Goal: Task Accomplishment & Management: Use online tool/utility

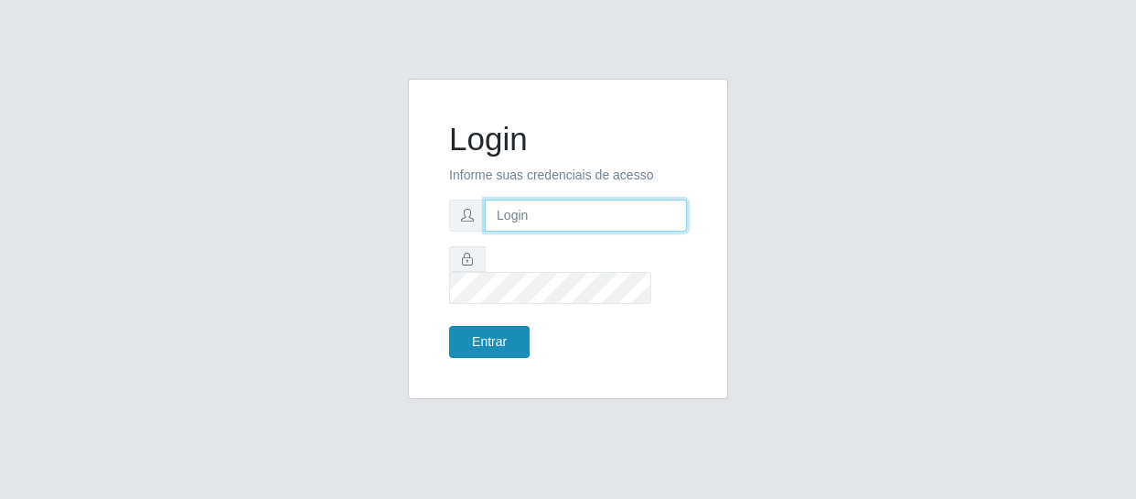
type input "[EMAIL_ADDRESS][DOMAIN_NAME]"
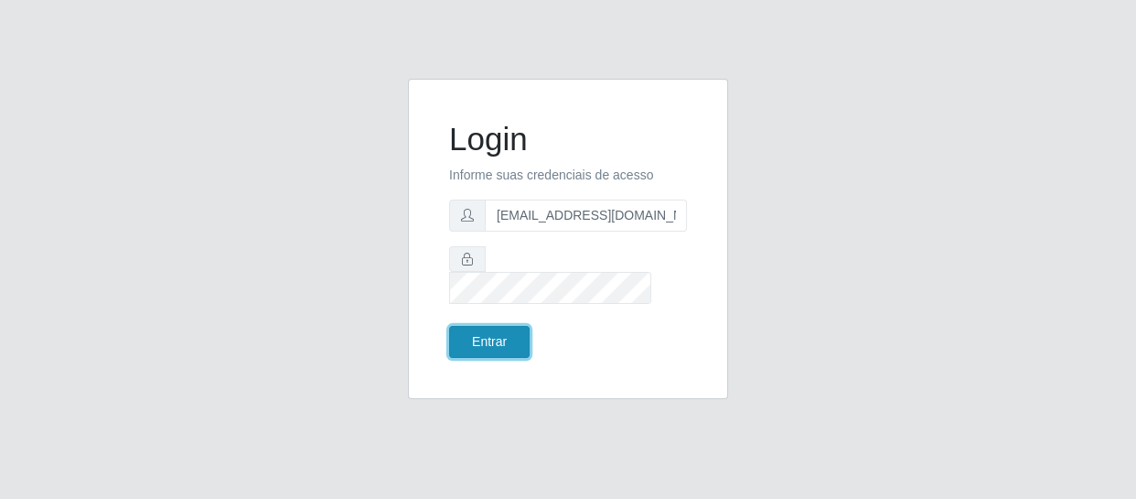
click at [492, 326] on button "Entrar" at bounding box center [489, 342] width 81 height 32
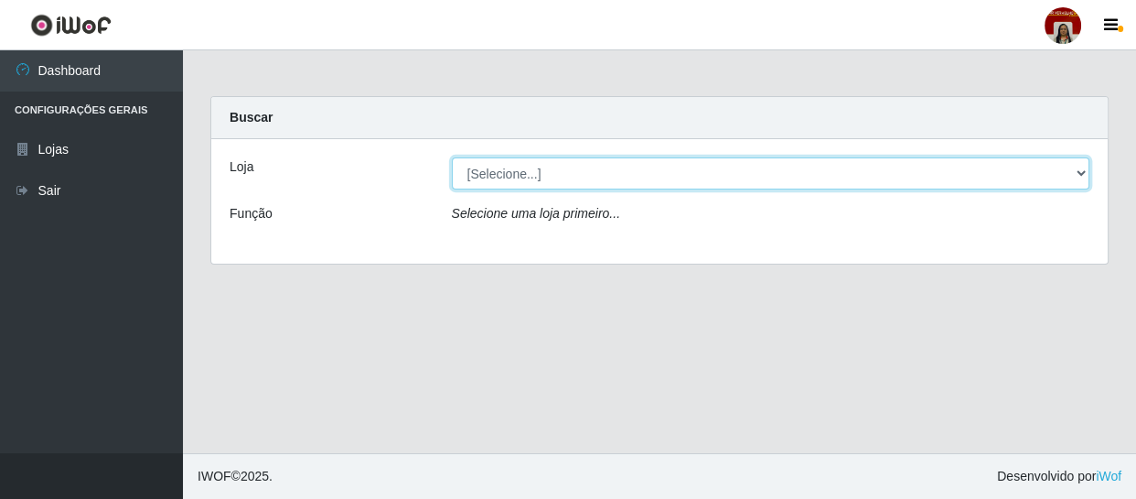
click at [1083, 176] on select "[Selecione...] Mar Vermelho - Loja 04" at bounding box center [771, 173] width 639 height 32
select select "251"
click at [452, 157] on select "[Selecione...] Mar Vermelho - Loja 04" at bounding box center [771, 173] width 639 height 32
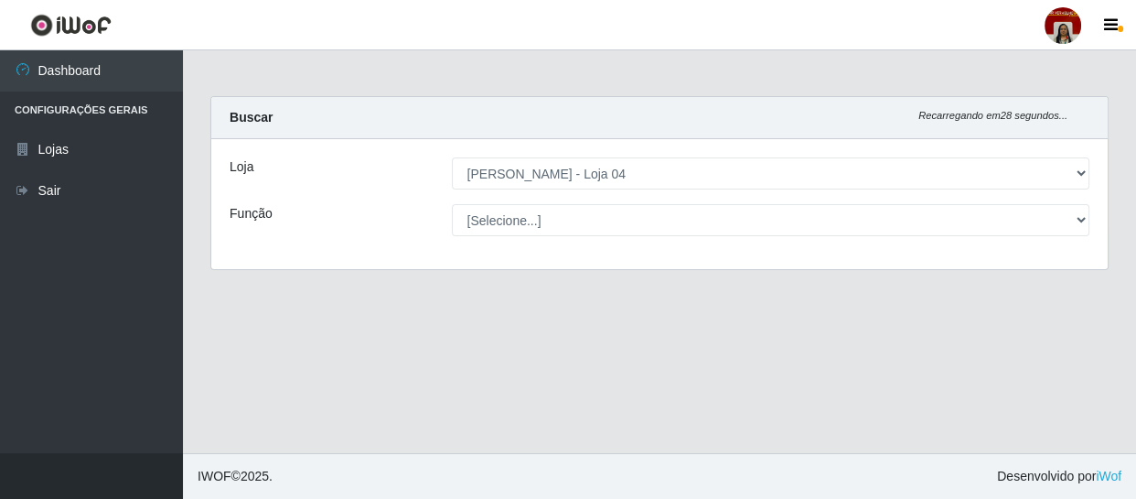
click at [1089, 220] on div "[Selecione...] ASG ASG + ASG ++ Auxiliar de Depósito Auxiliar de Depósito + Aux…" at bounding box center [771, 220] width 666 height 32
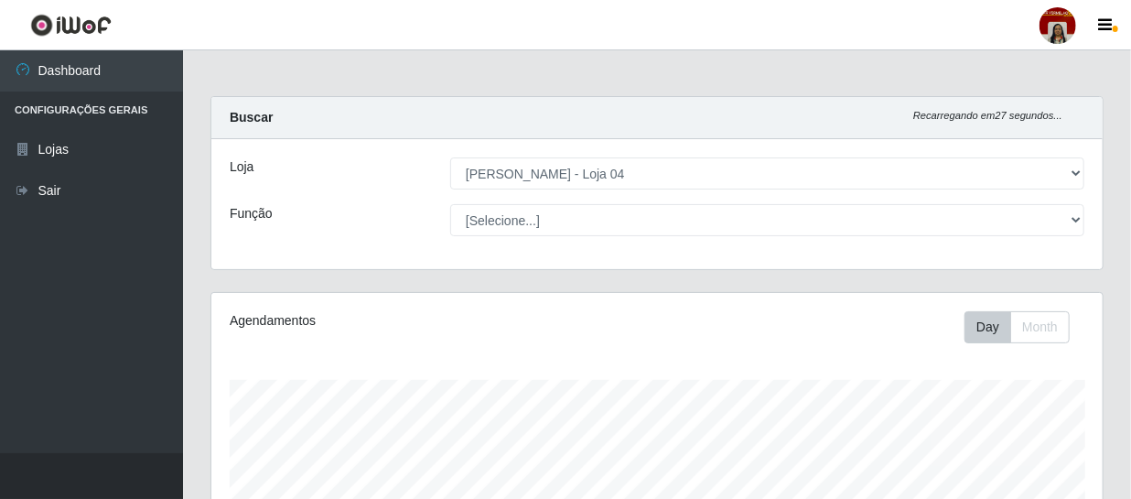
scroll to position [380, 891]
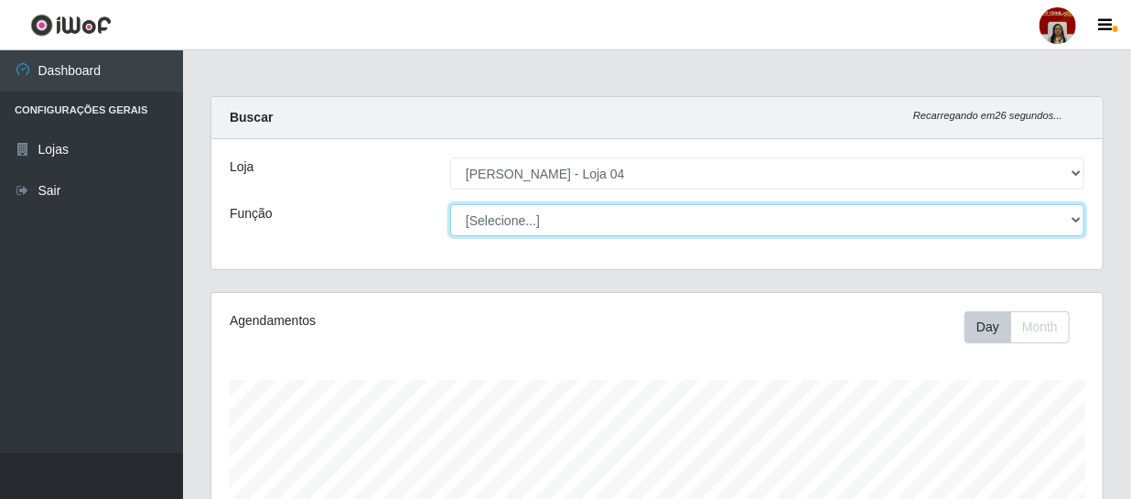
click at [1077, 223] on select "[Selecione...] ASG ASG + ASG ++ Auxiliar de Depósito Auxiliar de Depósito + Aux…" at bounding box center [767, 220] width 634 height 32
click at [450, 204] on select "[Selecione...] ASG ASG + ASG ++ Auxiliar de Depósito Auxiliar de Depósito + Aux…" at bounding box center [767, 220] width 634 height 32
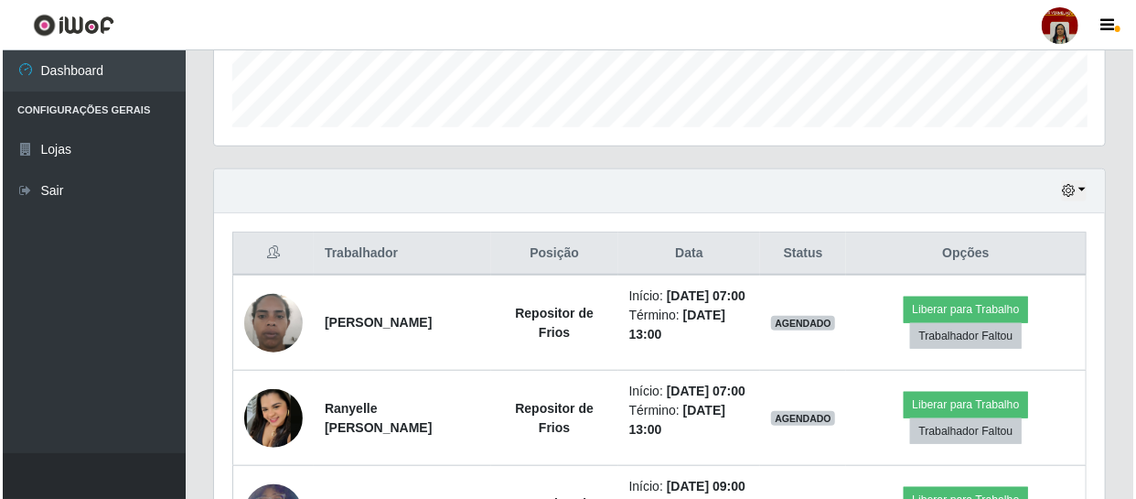
scroll to position [582, 0]
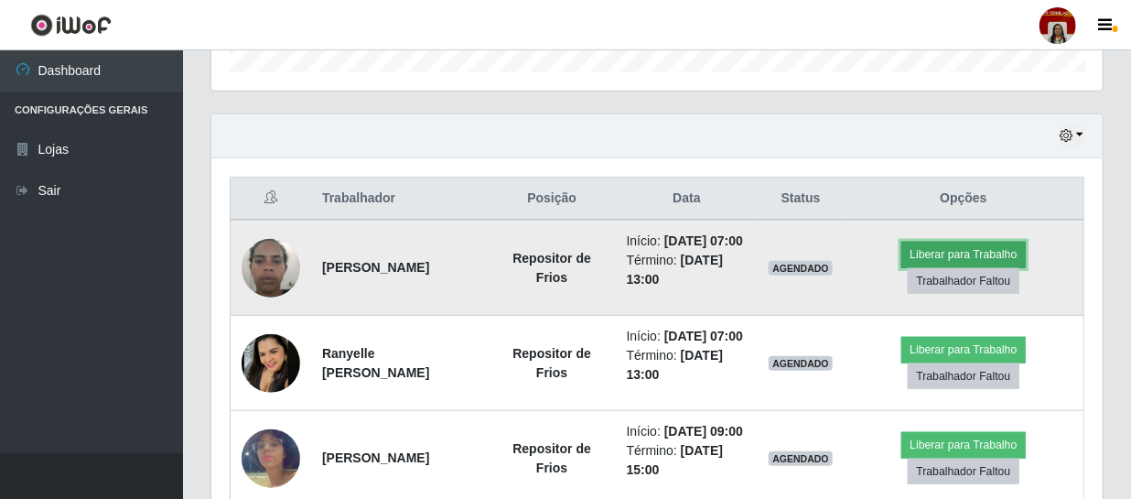
click at [951, 257] on button "Liberar para Trabalho" at bounding box center [963, 255] width 124 height 26
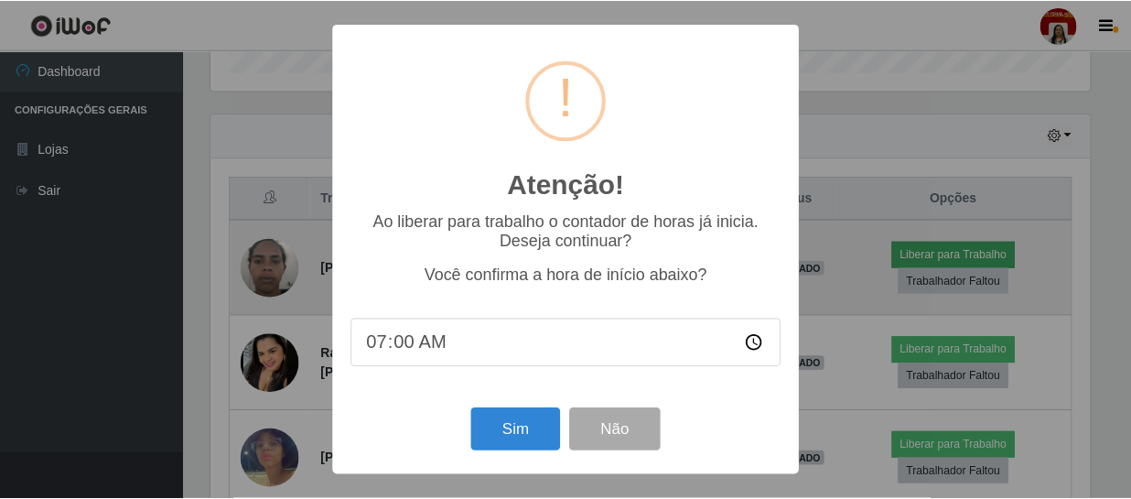
scroll to position [380, 883]
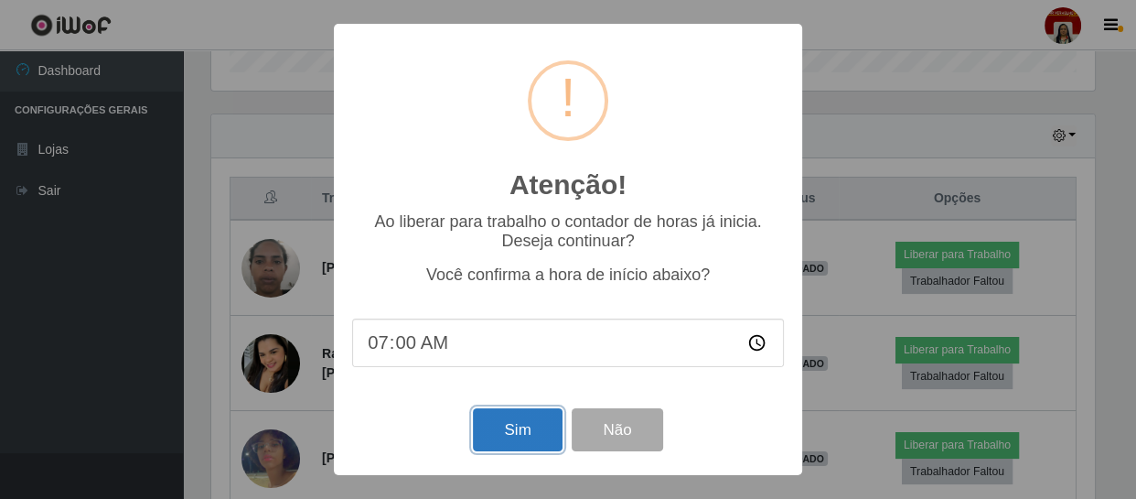
click at [500, 430] on button "Sim" at bounding box center [517, 429] width 89 height 43
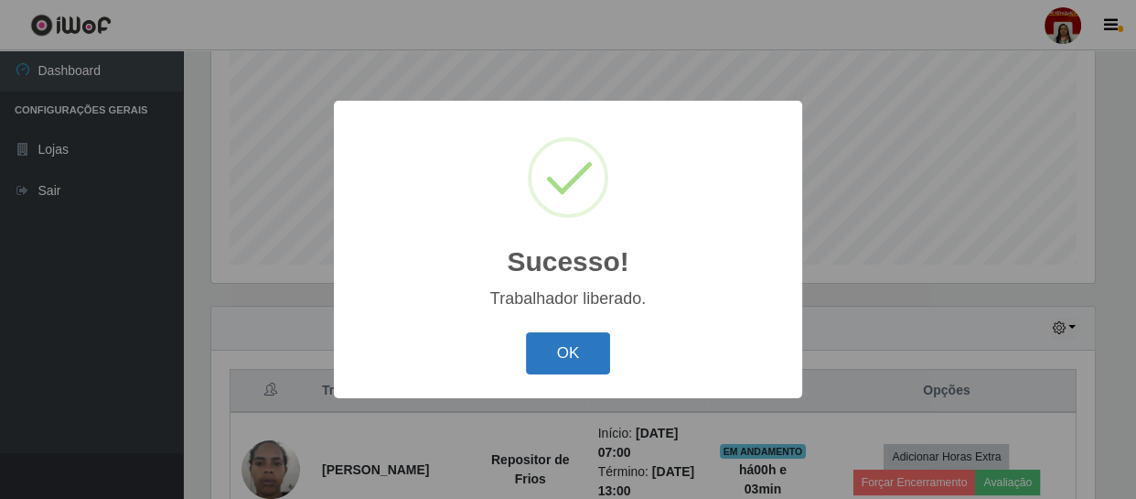
click at [555, 369] on button "OK" at bounding box center [568, 353] width 85 height 43
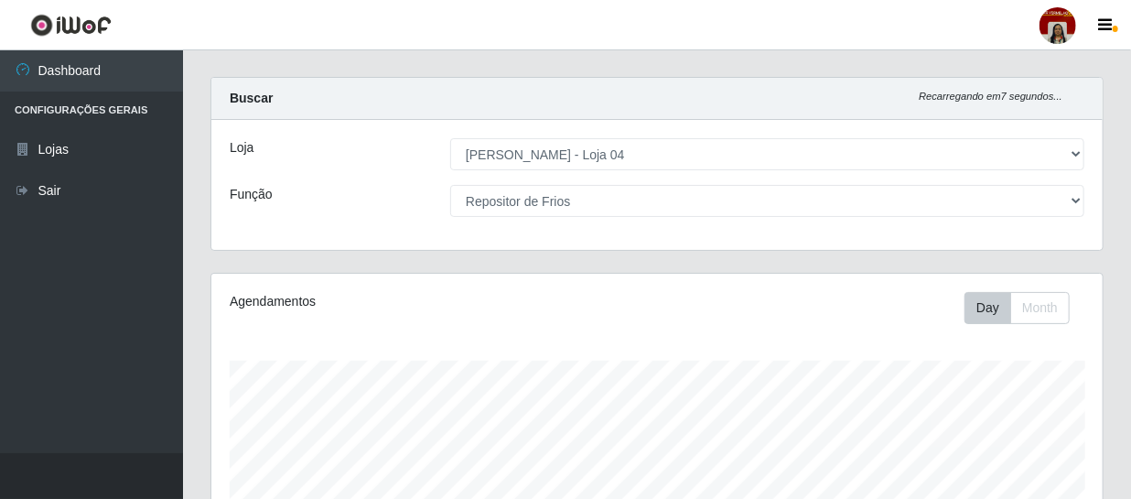
scroll to position [0, 0]
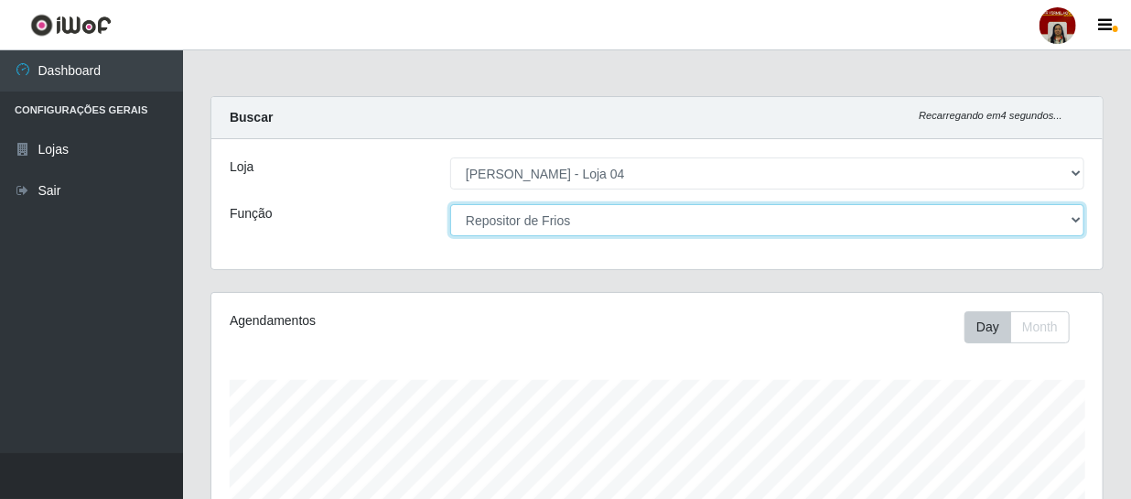
click at [1072, 223] on select "[Selecione...] ASG ASG + ASG ++ Auxiliar de Depósito Auxiliar de Depósito + Aux…" at bounding box center [767, 220] width 634 height 32
click at [450, 204] on select "[Selecione...] ASG ASG + ASG ++ Auxiliar de Depósito Auxiliar de Depósito + Aux…" at bounding box center [767, 220] width 634 height 32
click at [1077, 221] on select "[Selecione...] ASG ASG + ASG ++ Auxiliar de Depósito Auxiliar de Depósito + Aux…" at bounding box center [767, 220] width 634 height 32
click at [450, 204] on select "[Selecione...] ASG ASG + ASG ++ Auxiliar de Depósito Auxiliar de Depósito + Aux…" at bounding box center [767, 220] width 634 height 32
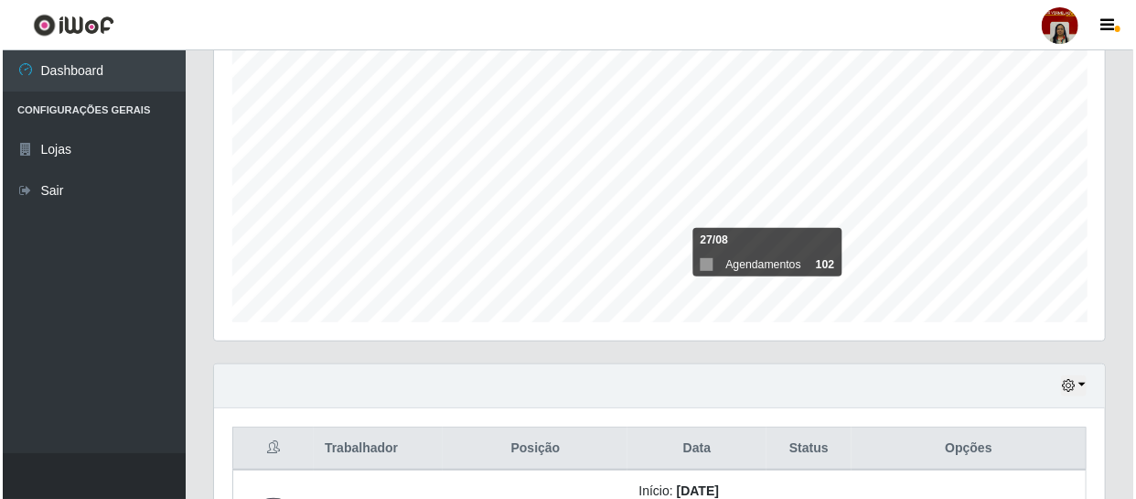
scroll to position [503, 0]
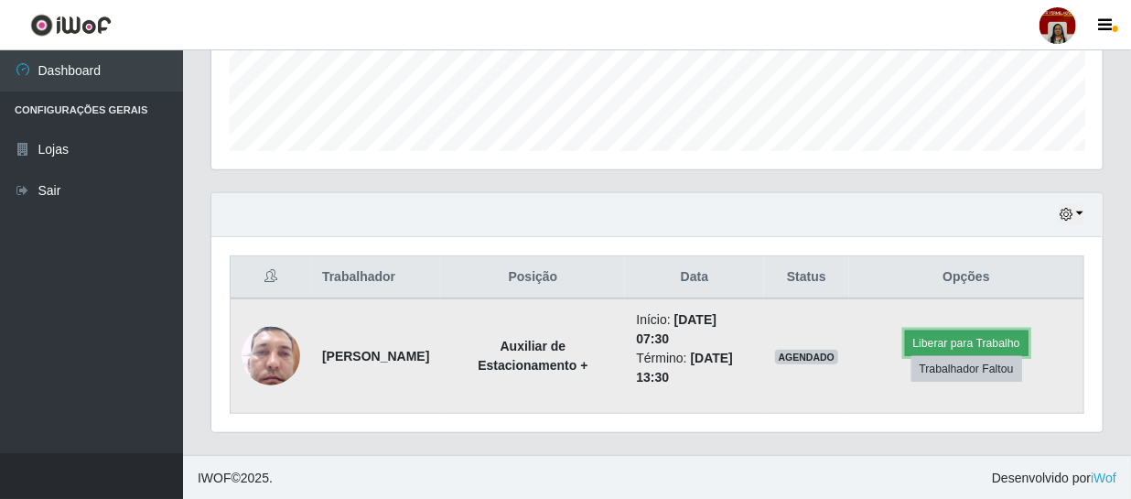
click at [952, 337] on button "Liberar para Trabalho" at bounding box center [967, 343] width 124 height 26
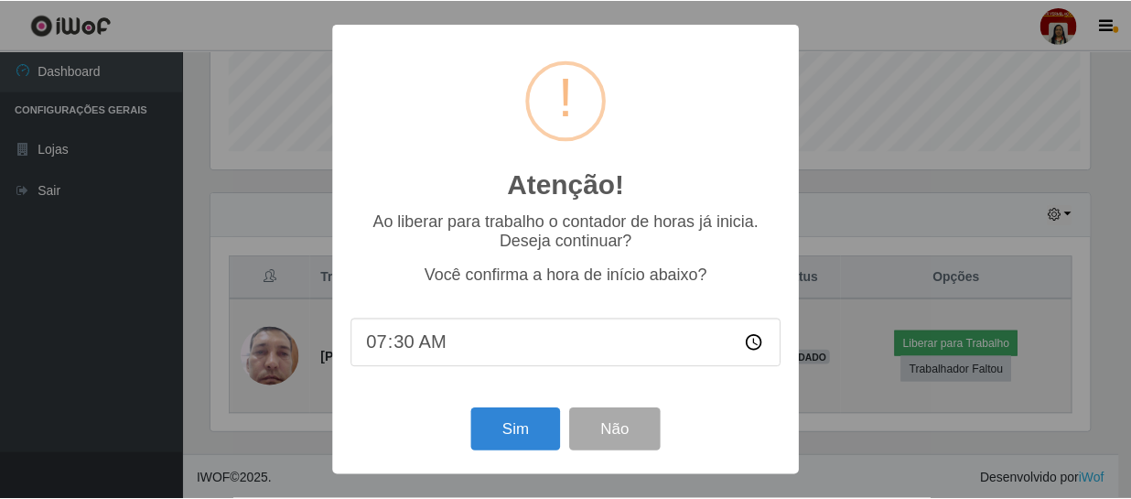
scroll to position [380, 883]
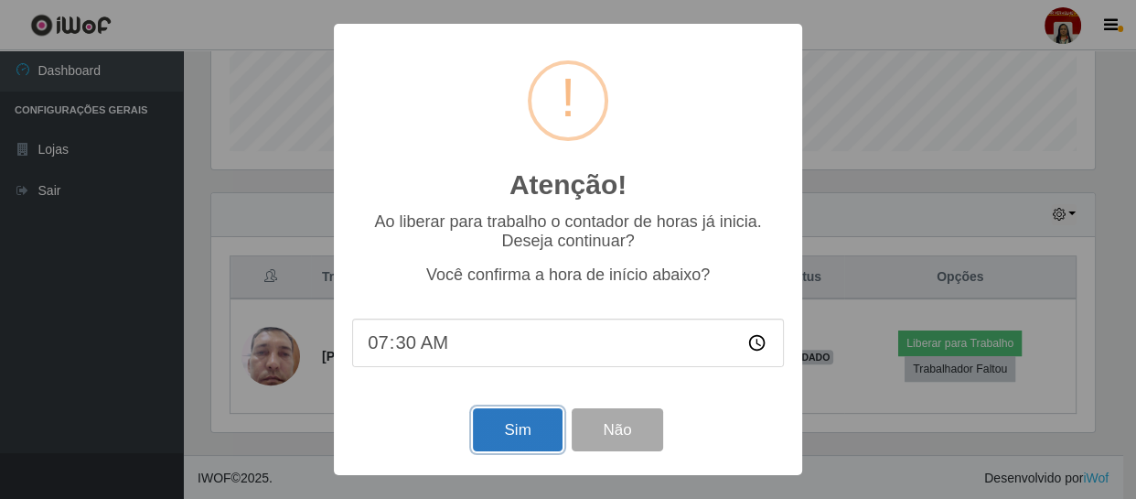
click at [520, 427] on button "Sim" at bounding box center [517, 429] width 89 height 43
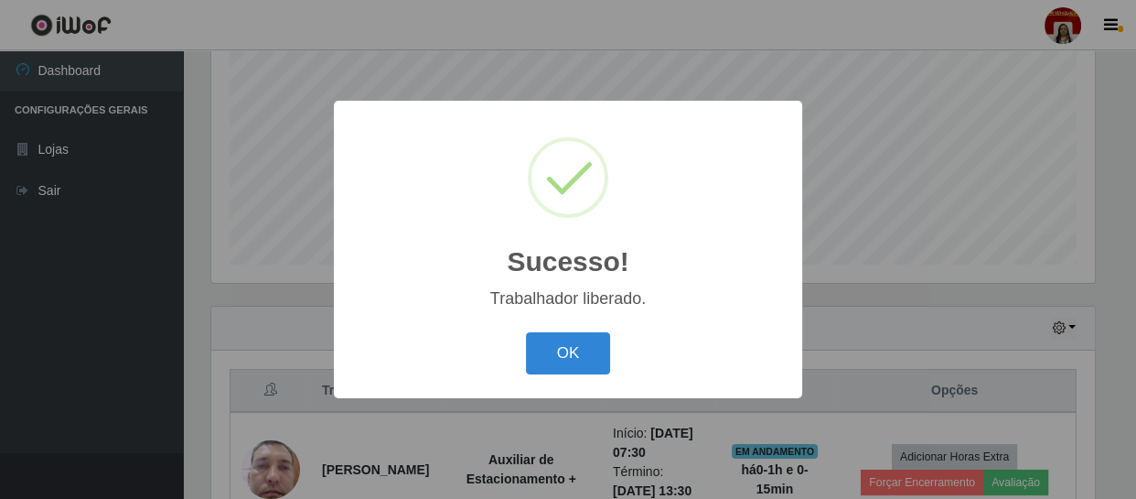
click at [591, 350] on button "OK" at bounding box center [568, 353] width 85 height 43
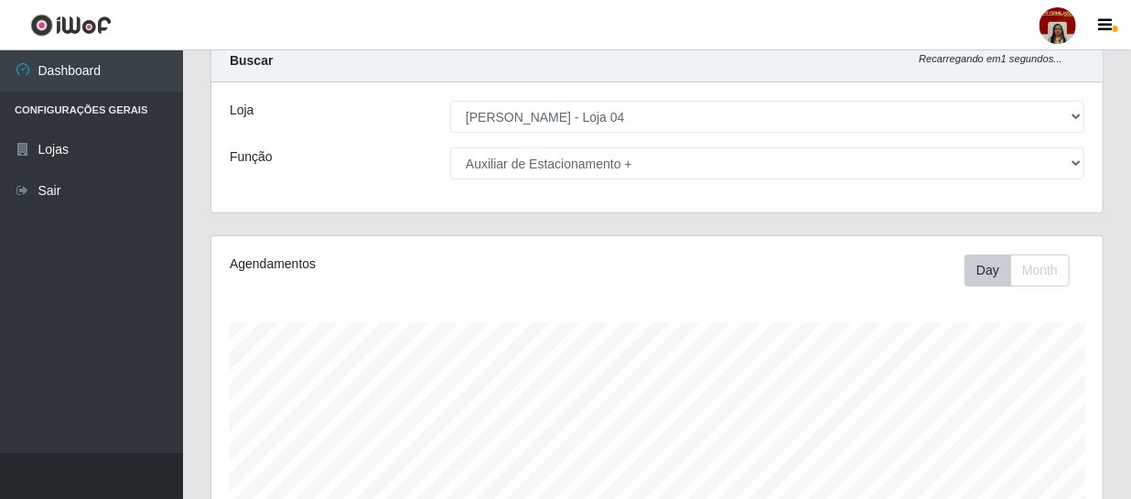
scroll to position [0, 0]
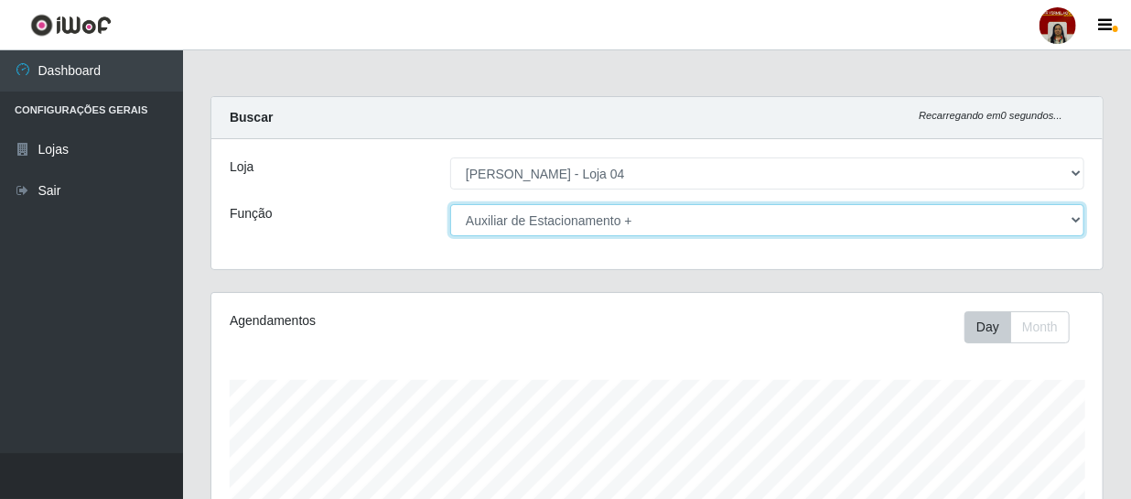
click at [512, 218] on select "[Selecione...] ASG ASG + ASG ++ Auxiliar de Depósito Auxiliar de Depósito + Aux…" at bounding box center [767, 220] width 634 height 32
click at [450, 204] on select "[Selecione...] ASG ASG + ASG ++ Auxiliar de Depósito Auxiliar de Depósito + Aux…" at bounding box center [767, 220] width 634 height 32
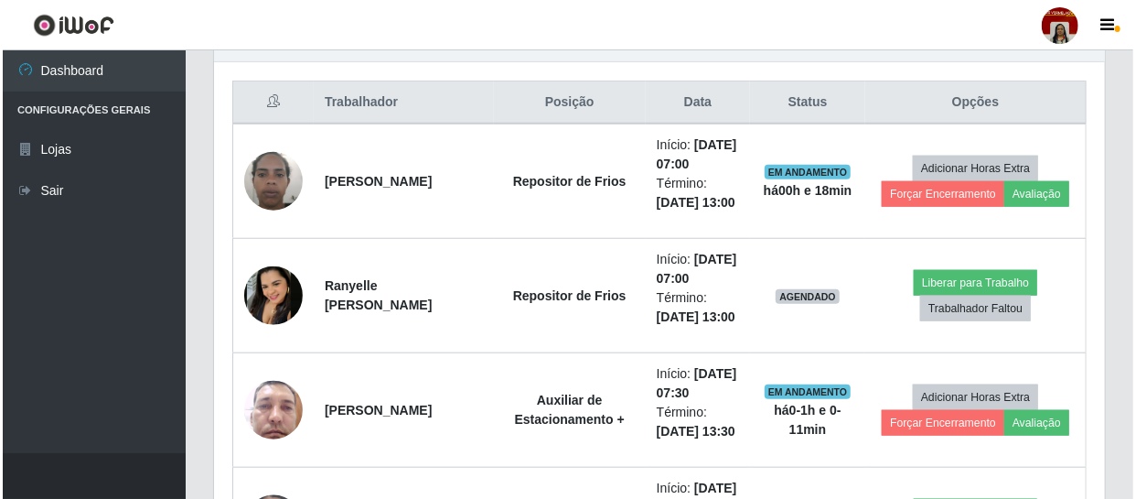
scroll to position [665, 0]
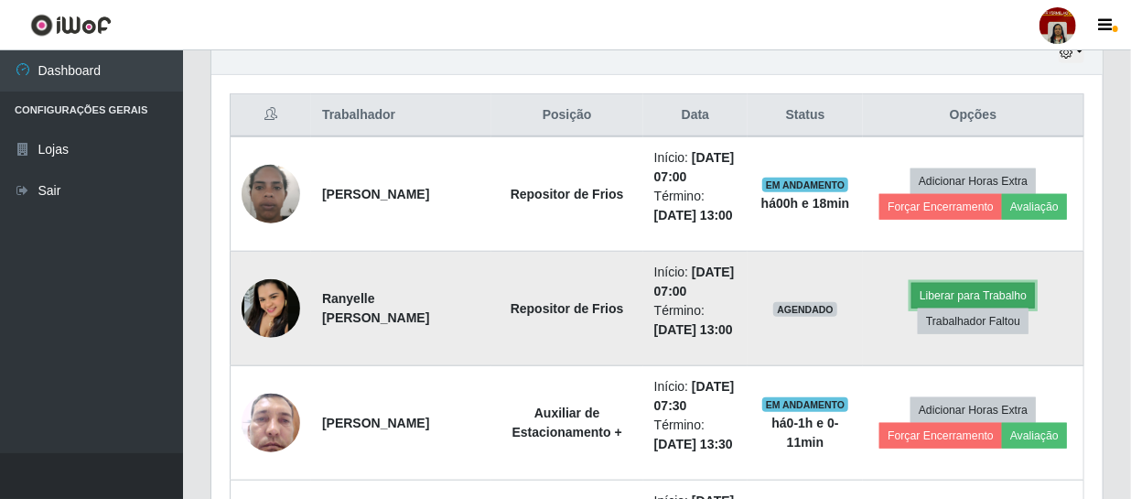
click at [943, 308] on button "Liberar para Trabalho" at bounding box center [973, 296] width 124 height 26
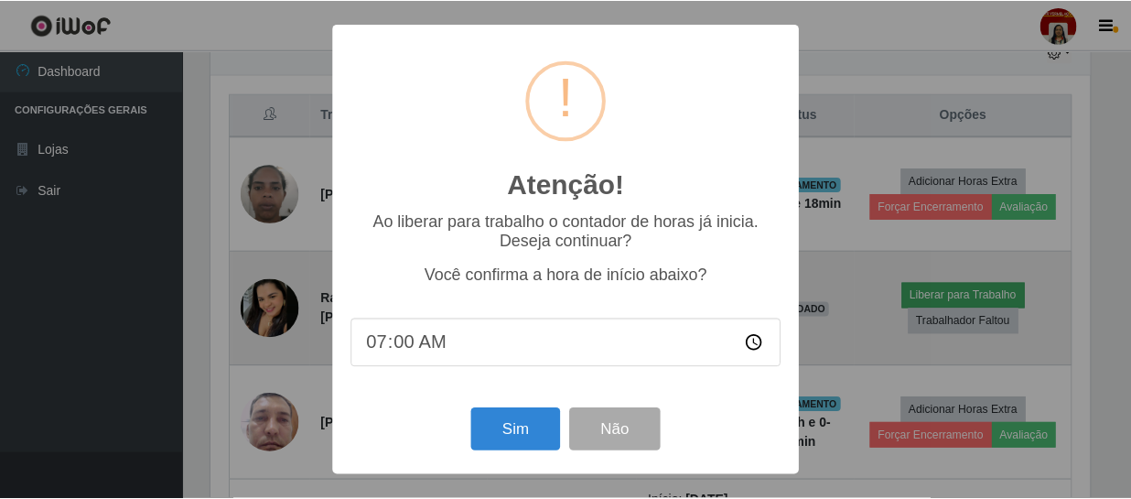
scroll to position [380, 883]
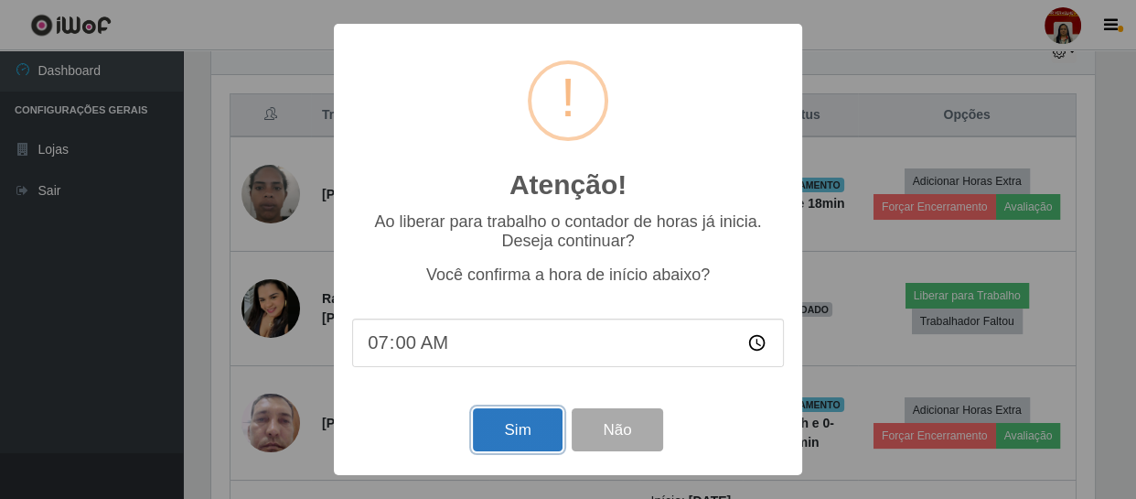
click at [537, 414] on button "Sim" at bounding box center [517, 429] width 89 height 43
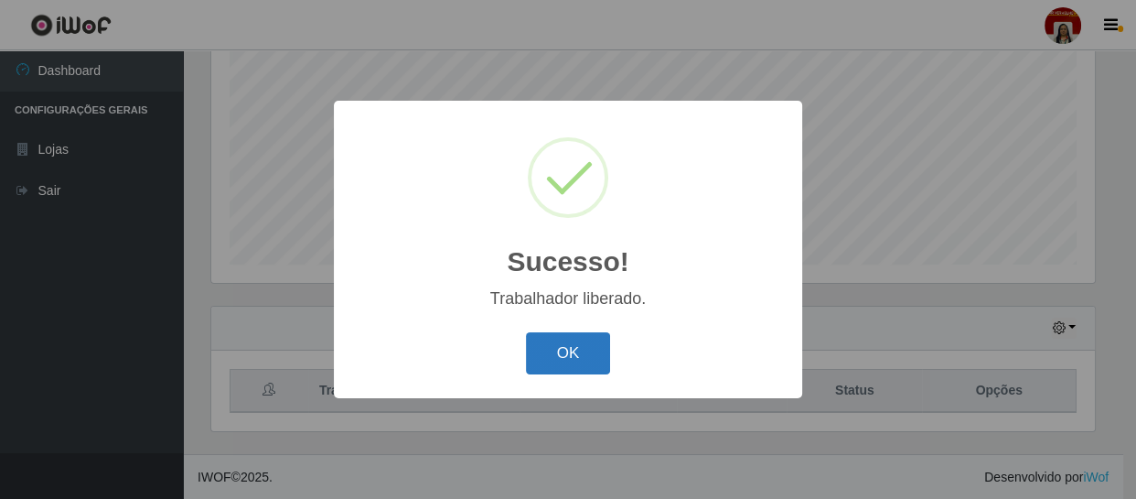
click at [596, 346] on button "OK" at bounding box center [568, 353] width 85 height 43
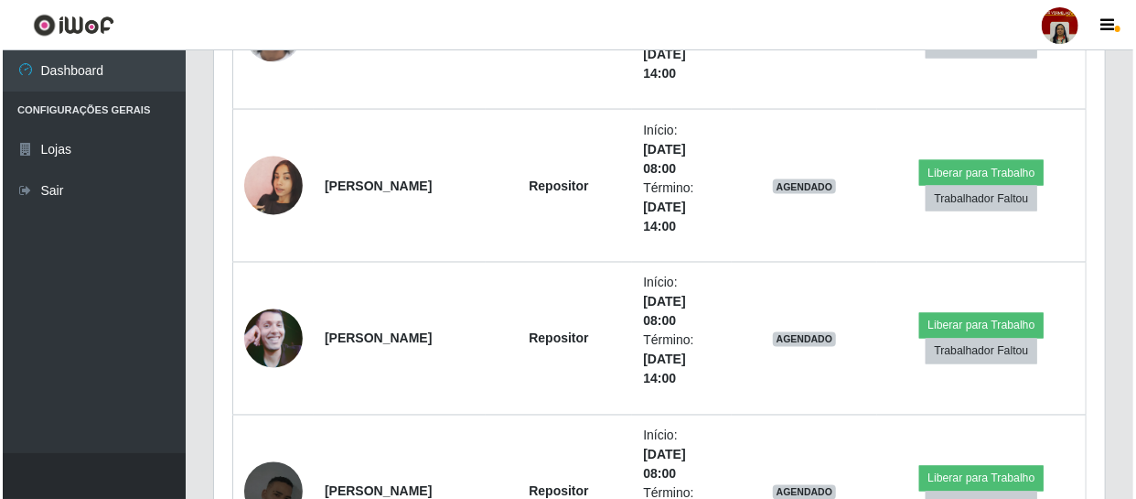
scroll to position [1305, 0]
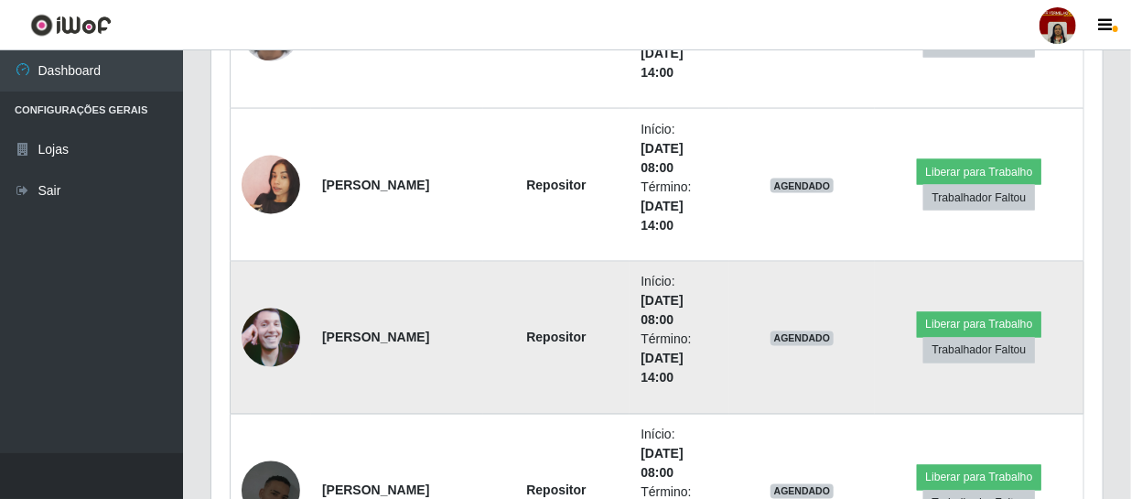
click at [241, 348] on td at bounding box center [271, 338] width 81 height 153
click at [256, 339] on img at bounding box center [271, 337] width 59 height 104
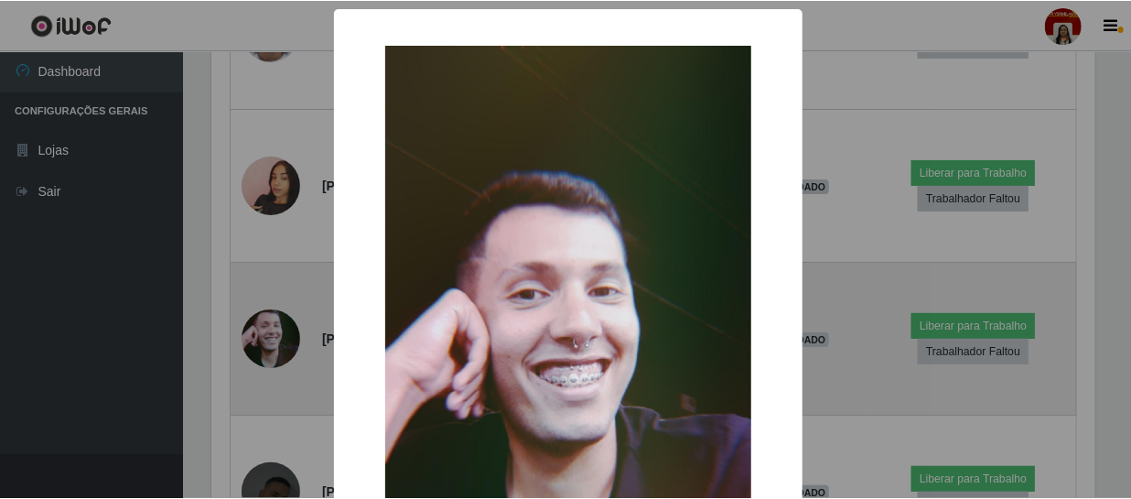
scroll to position [380, 883]
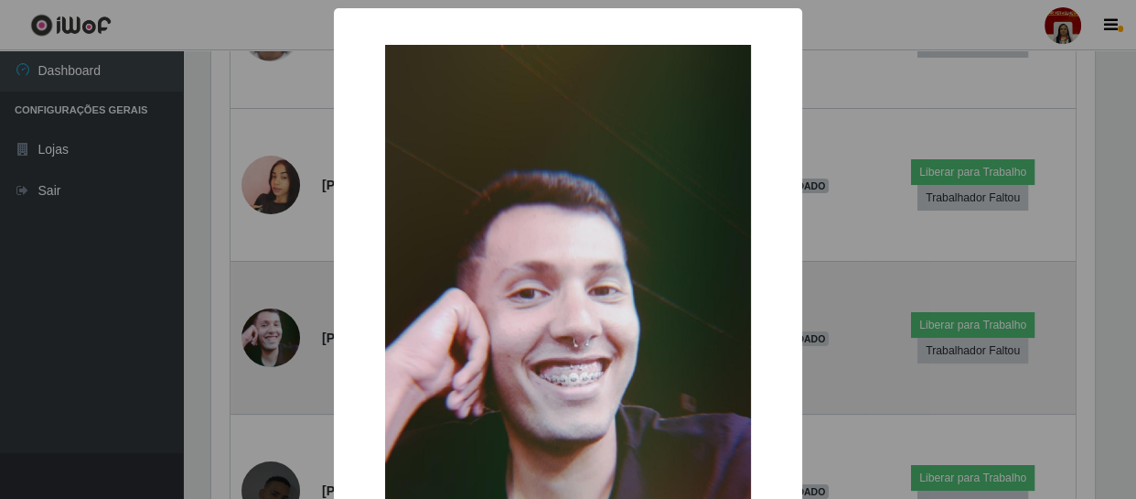
click at [256, 339] on div "× OK Cancel" at bounding box center [568, 249] width 1136 height 499
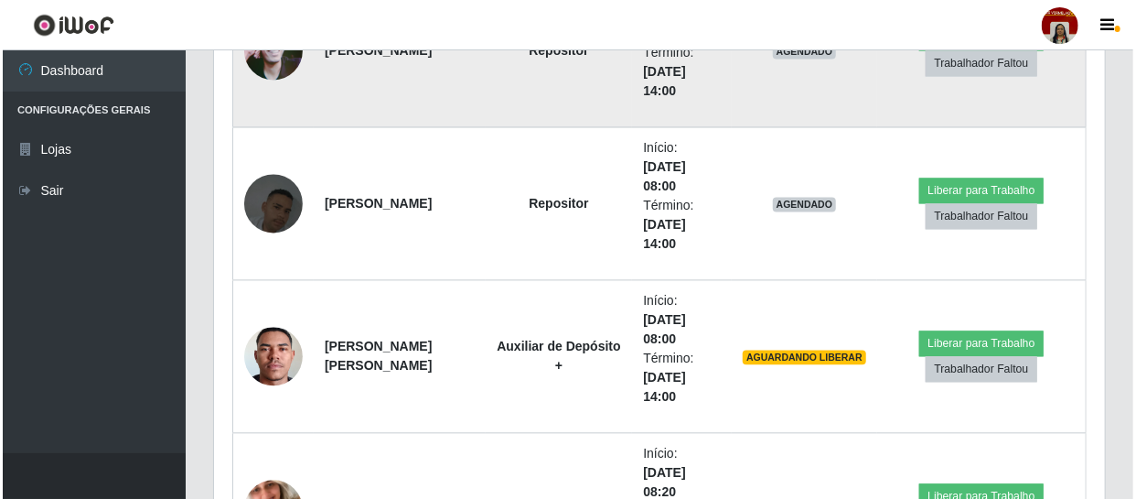
scroll to position [1638, 0]
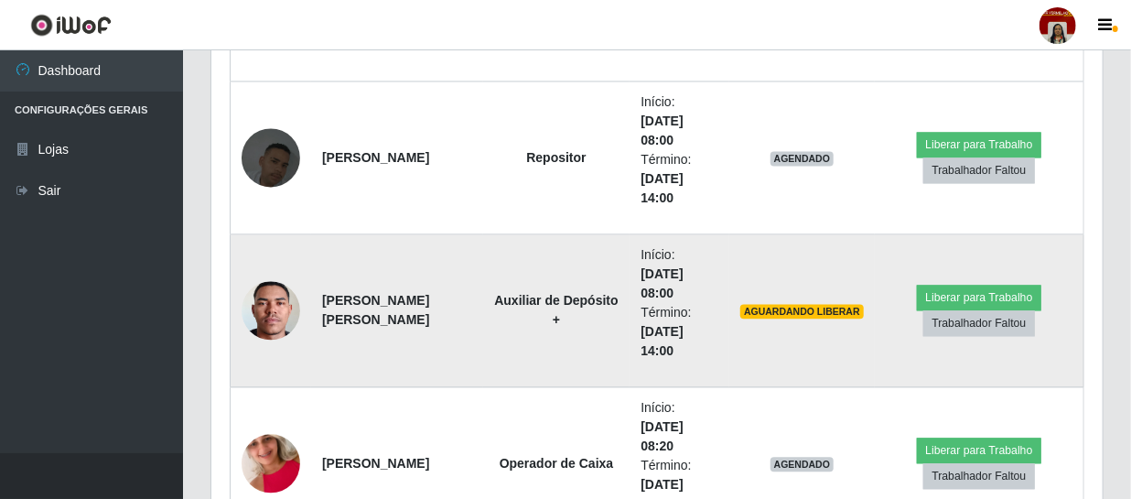
click at [264, 318] on img at bounding box center [271, 310] width 59 height 130
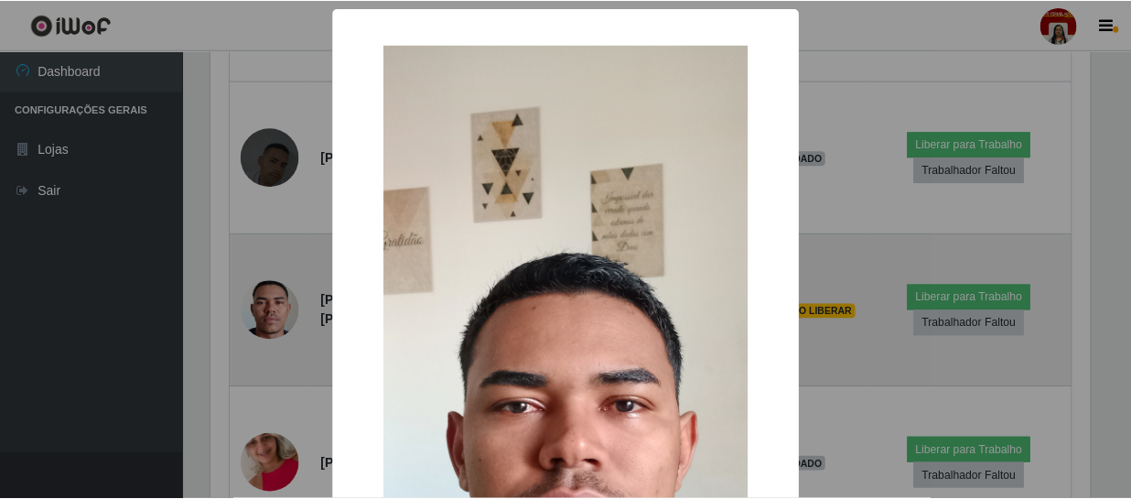
scroll to position [380, 883]
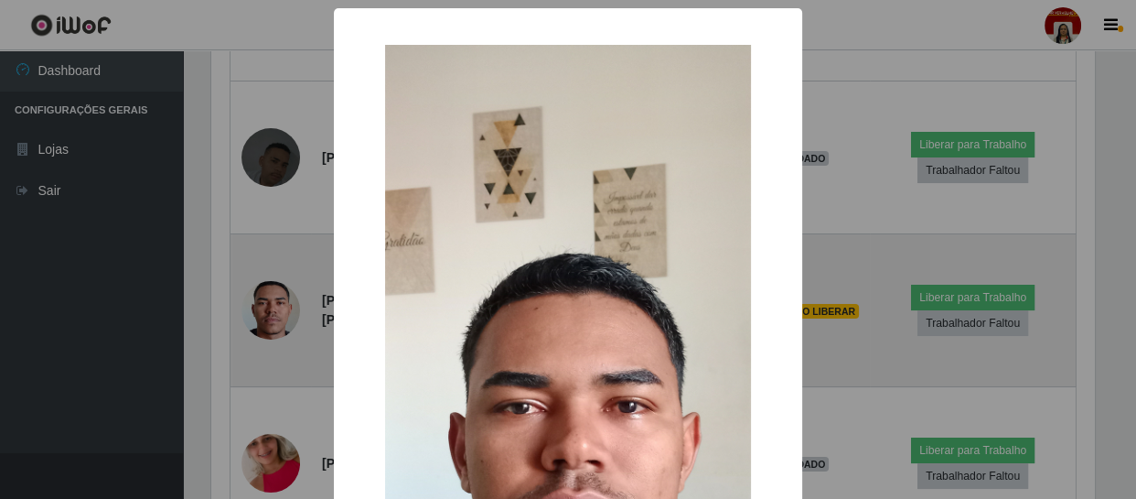
click at [264, 318] on div "× OK Cancel" at bounding box center [568, 249] width 1136 height 499
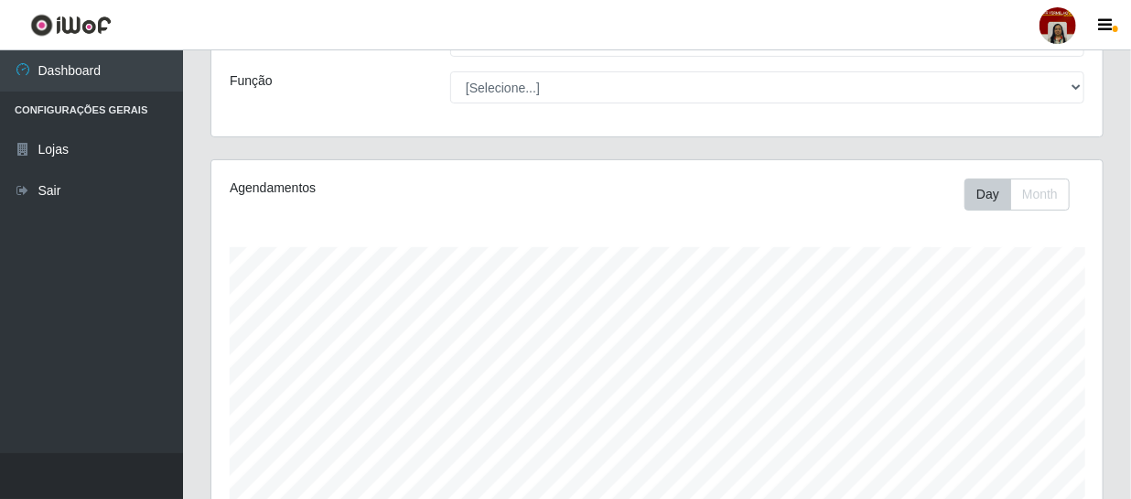
scroll to position [57, 0]
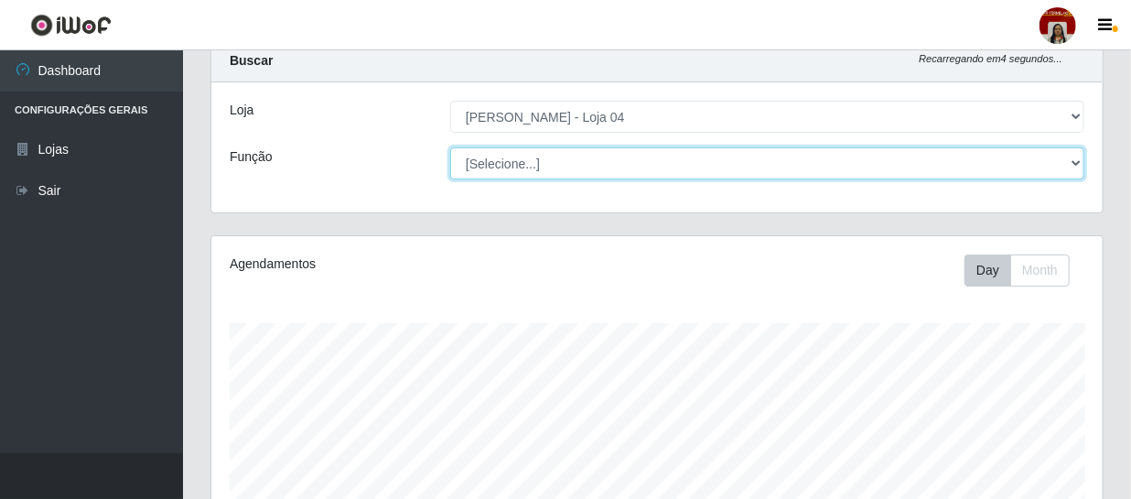
click at [544, 168] on select "[Selecione...] ASG ASG + ASG ++ Auxiliar de Depósito Auxiliar de Depósito + Aux…" at bounding box center [767, 163] width 634 height 32
click at [450, 147] on select "[Selecione...] ASG ASG + ASG ++ Auxiliar de Depósito Auxiliar de Depósito + Aux…" at bounding box center [767, 163] width 634 height 32
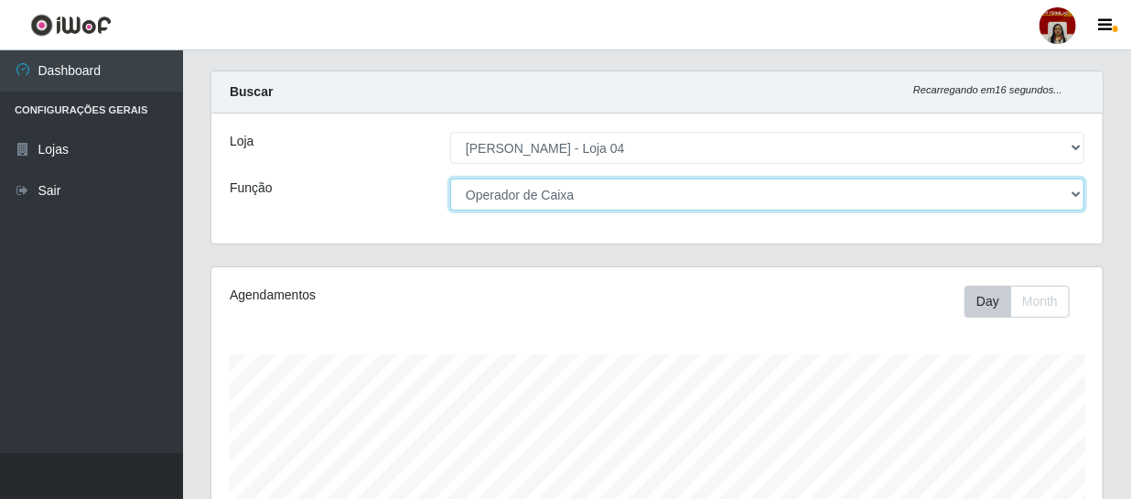
scroll to position [0, 0]
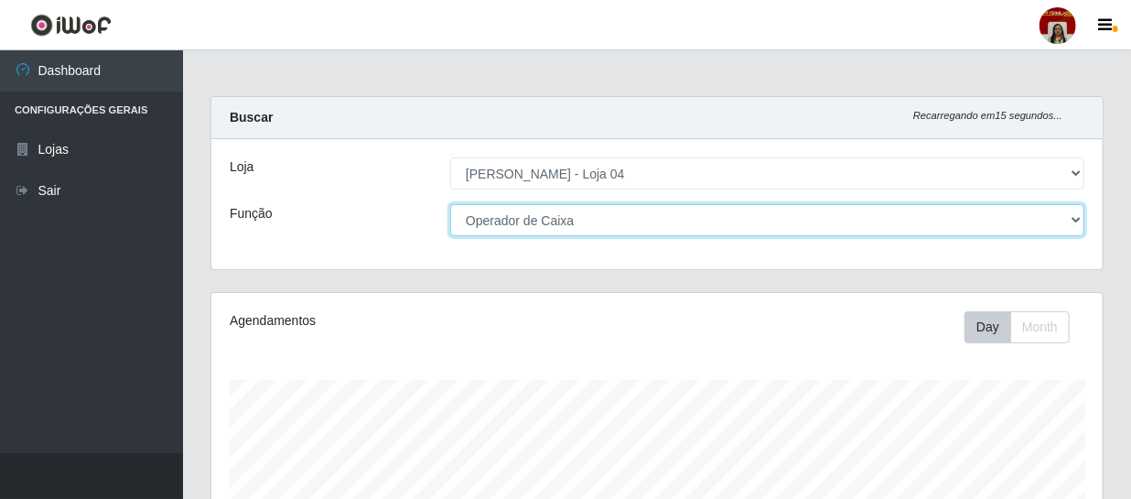
click at [496, 227] on select "[Selecione...] ASG ASG + ASG ++ Auxiliar de Depósito Auxiliar de Depósito + Aux…" at bounding box center [767, 220] width 634 height 32
select select "[Selecione...]"
click at [450, 204] on select "[Selecione...] ASG ASG + ASG ++ Auxiliar de Depósito Auxiliar de Depósito + Aux…" at bounding box center [767, 220] width 634 height 32
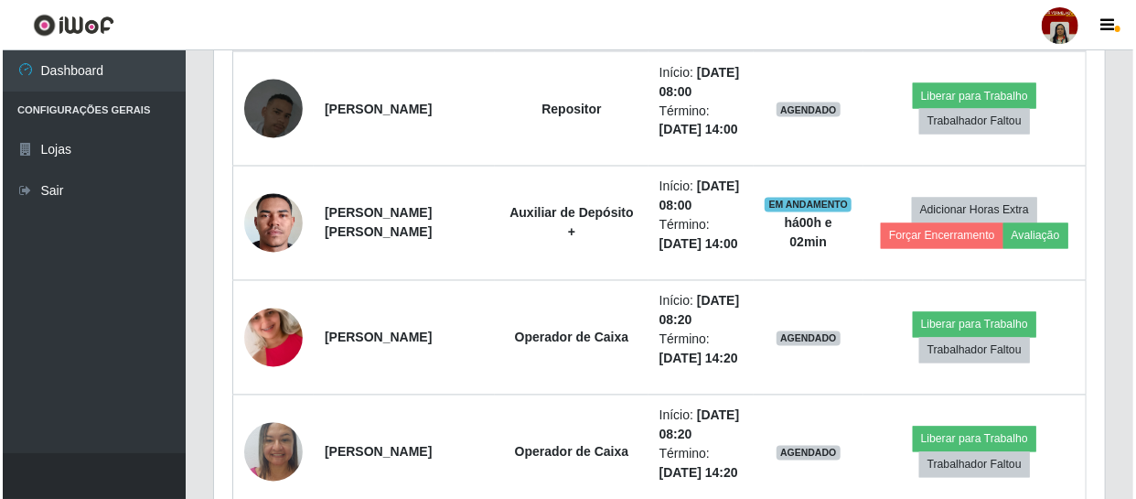
scroll to position [1471, 0]
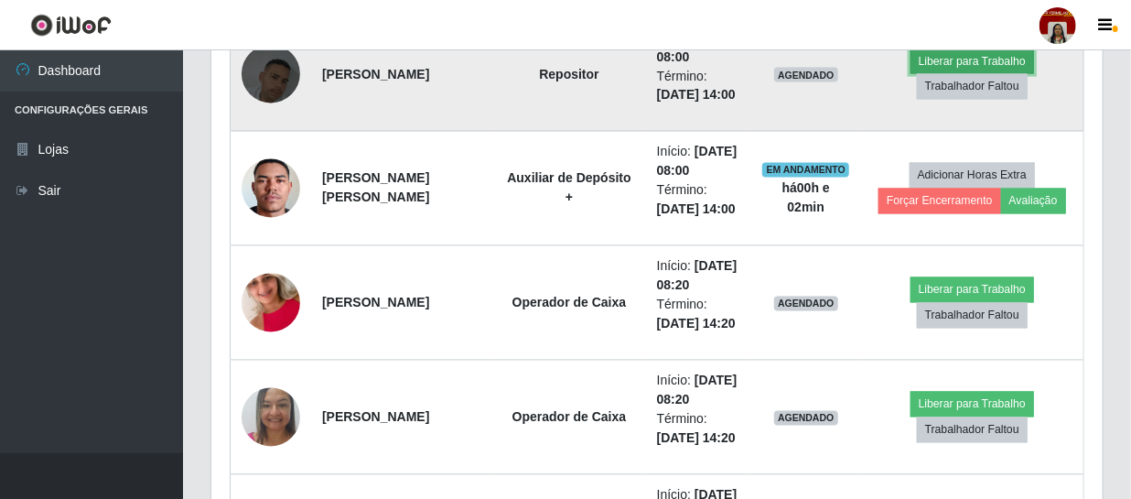
click at [964, 74] on button "Liberar para Trabalho" at bounding box center [972, 61] width 124 height 26
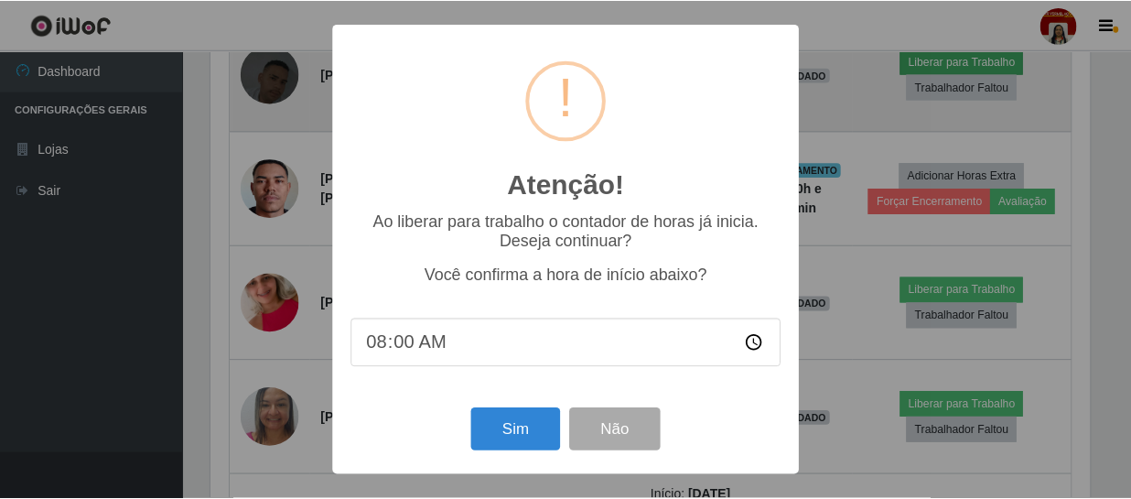
scroll to position [380, 883]
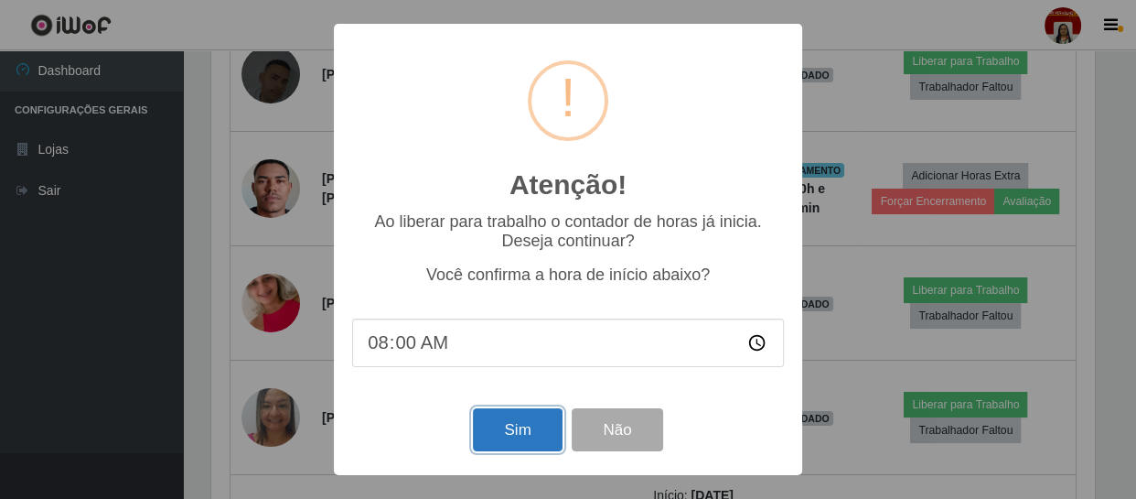
click at [519, 429] on button "Sim" at bounding box center [517, 429] width 89 height 43
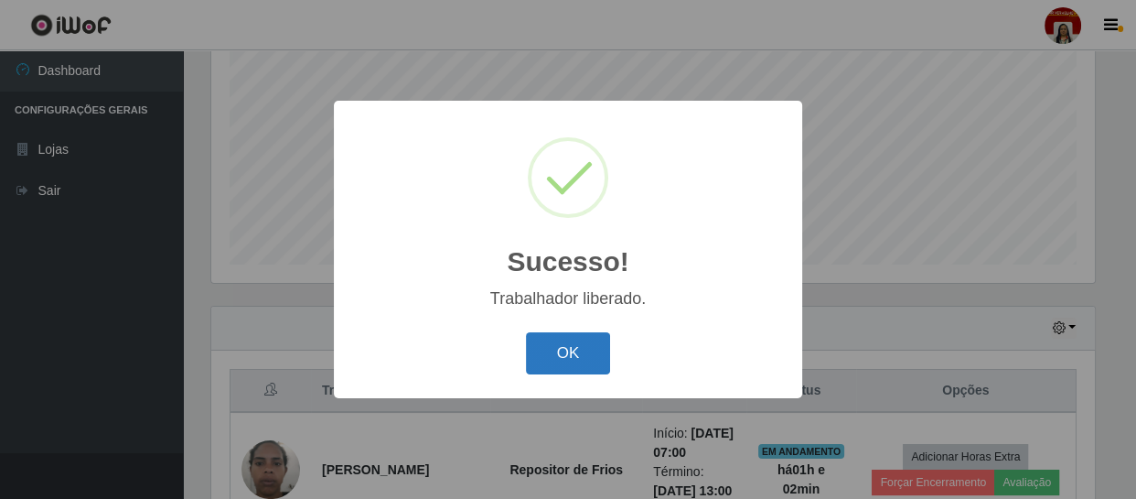
click at [587, 350] on button "OK" at bounding box center [568, 353] width 85 height 43
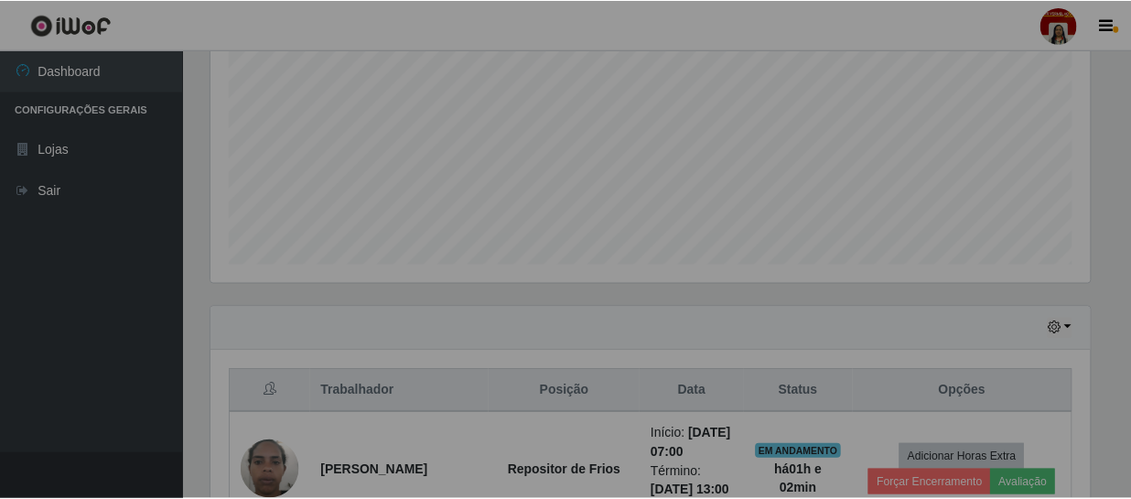
scroll to position [380, 891]
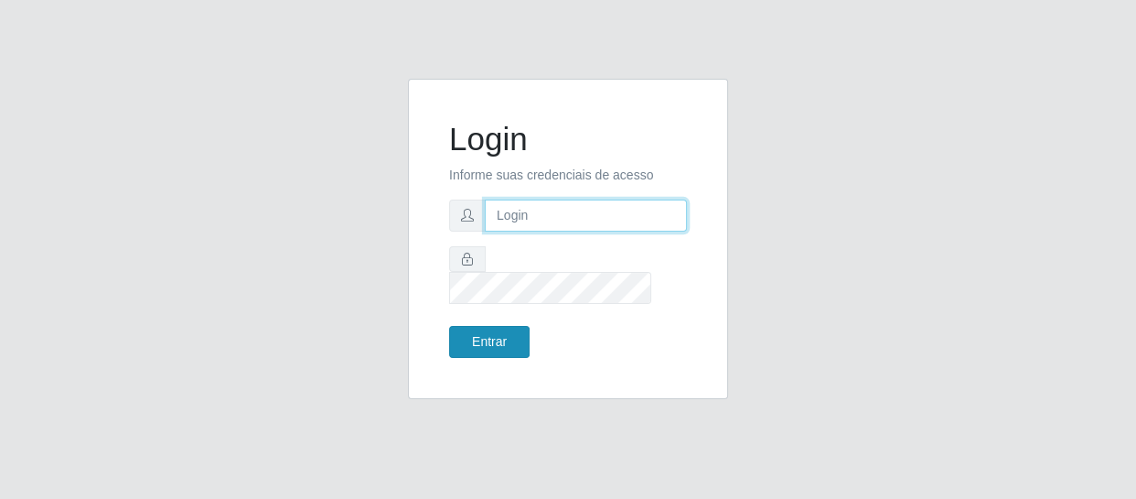
type input "[EMAIL_ADDRESS][DOMAIN_NAME]"
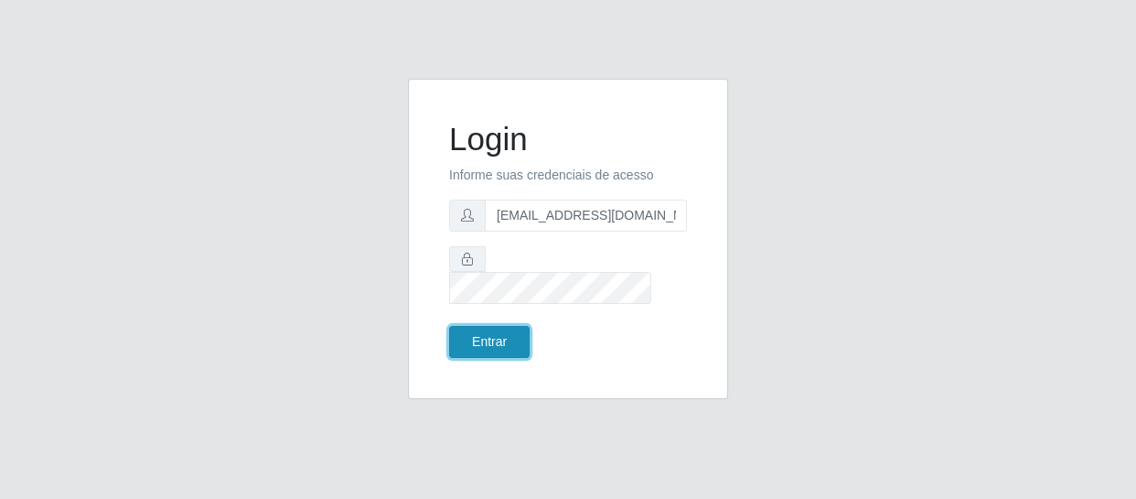
click at [449, 326] on button "Entrar" at bounding box center [489, 342] width 81 height 32
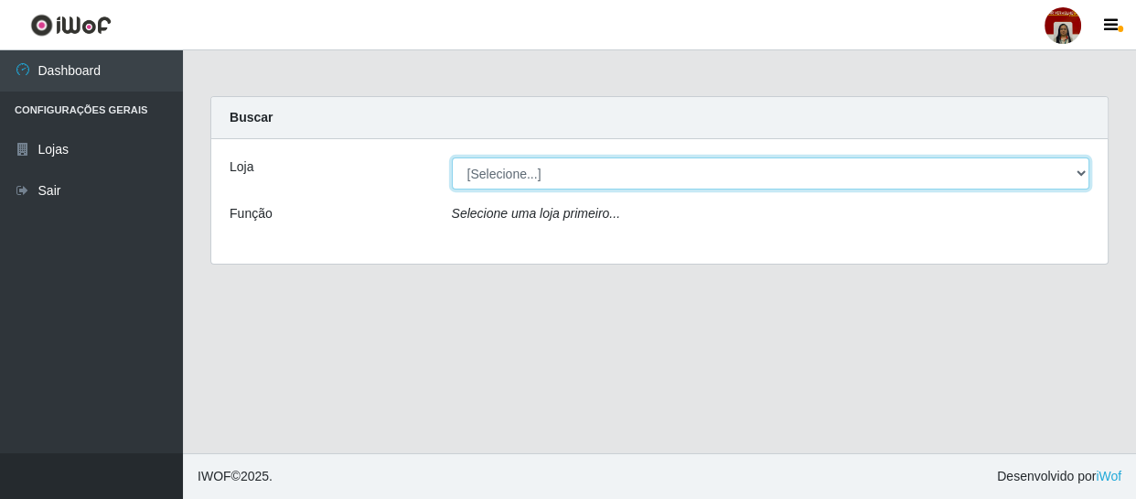
click at [542, 173] on select "[Selecione...] Mar Vermelho - Loja 04" at bounding box center [771, 173] width 639 height 32
select select "251"
click at [452, 157] on select "[Selecione...] Mar Vermelho - Loja 04" at bounding box center [771, 173] width 639 height 32
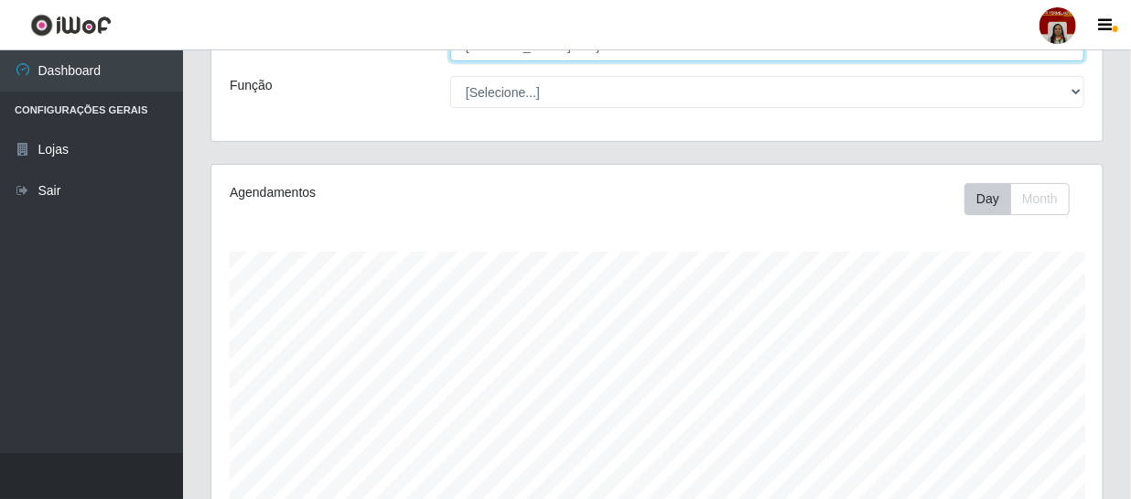
scroll to position [166, 0]
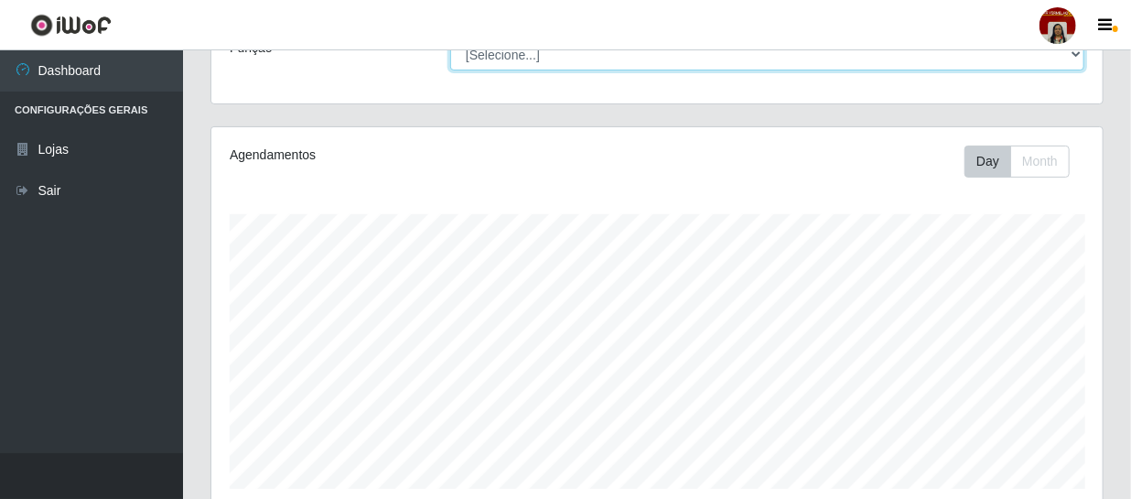
click at [517, 51] on select "[Selecione...] ASG ASG + ASG ++ Auxiliar de Depósito Auxiliar de Depósito + Aux…" at bounding box center [767, 54] width 634 height 32
click at [450, 38] on select "[Selecione...] ASG ASG + ASG ++ Auxiliar de Depósito Auxiliar de Depósito + Aux…" at bounding box center [767, 54] width 634 height 32
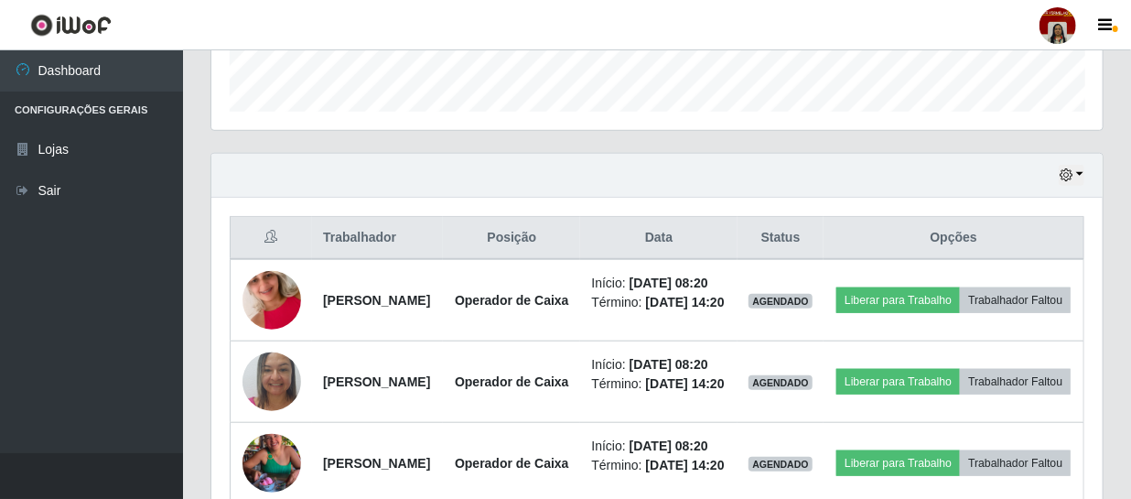
scroll to position [582, 0]
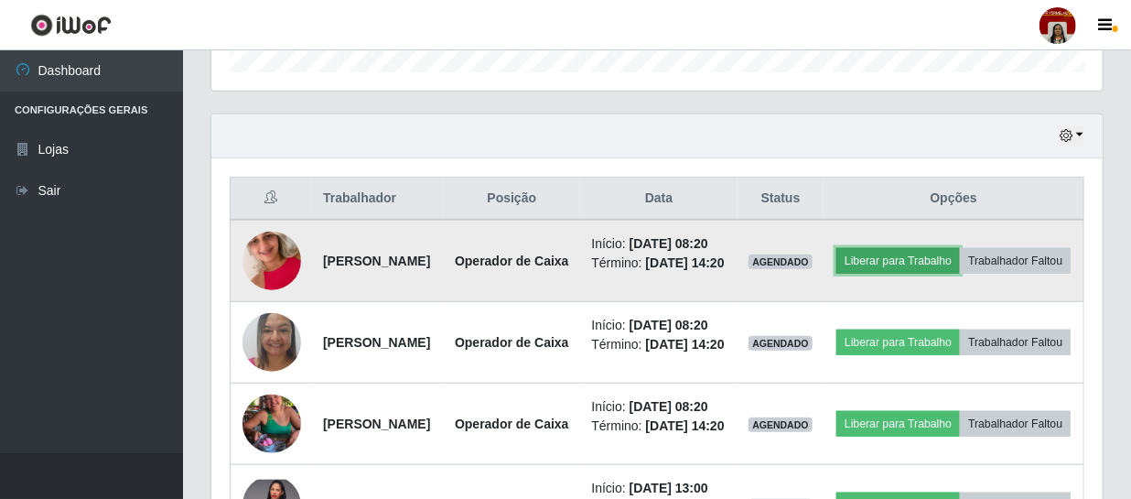
click at [930, 255] on button "Liberar para Trabalho" at bounding box center [898, 261] width 124 height 26
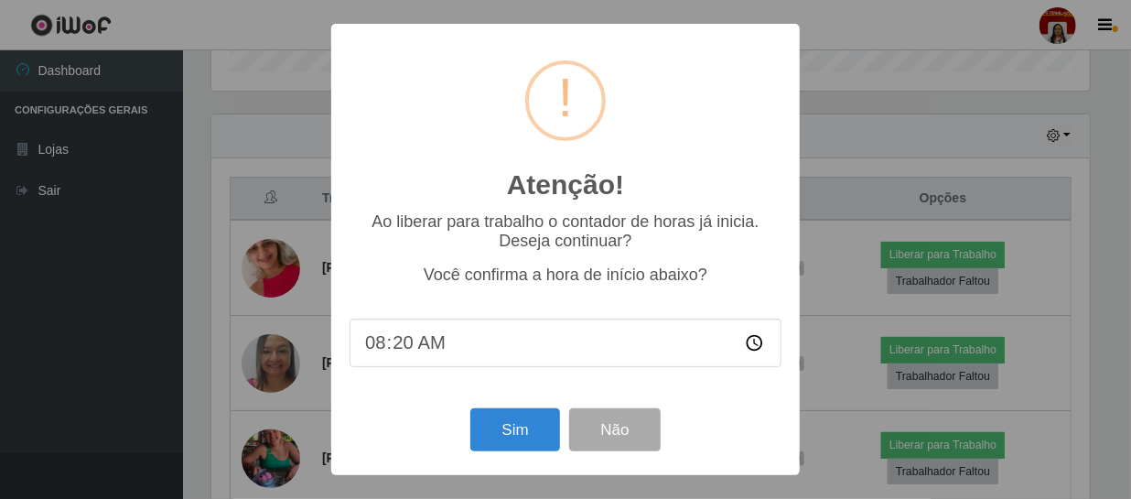
scroll to position [380, 883]
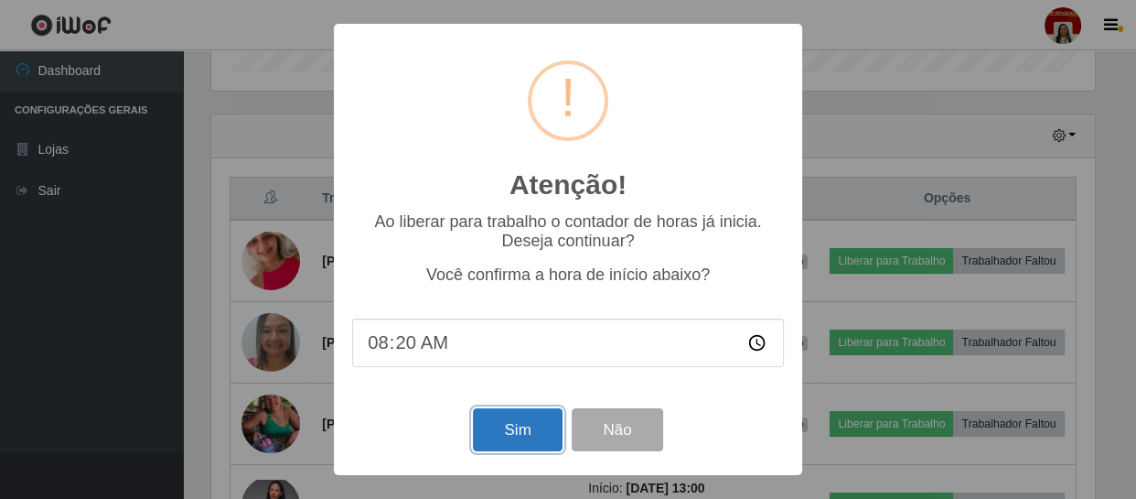
click at [533, 427] on button "Sim" at bounding box center [517, 429] width 89 height 43
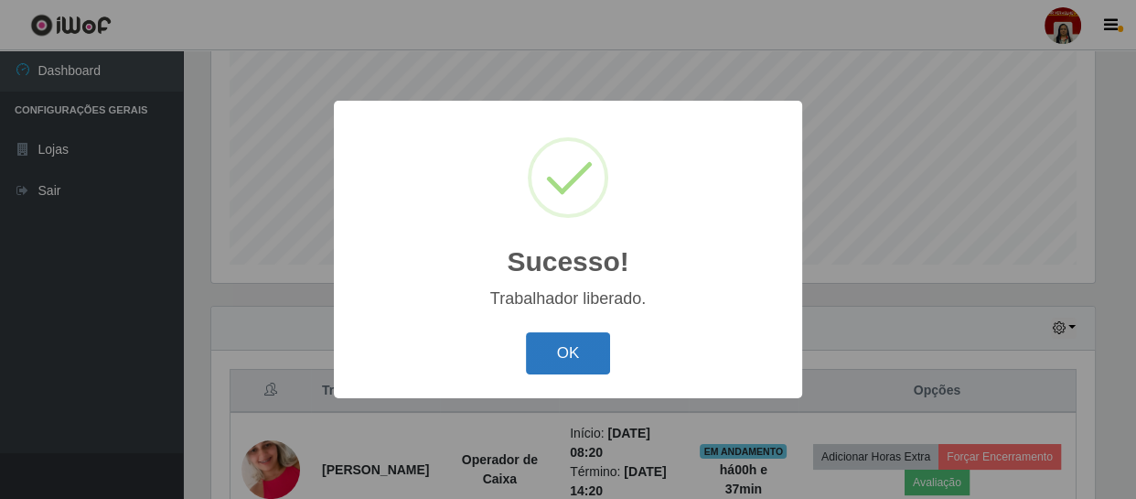
click at [589, 341] on button "OK" at bounding box center [568, 353] width 85 height 43
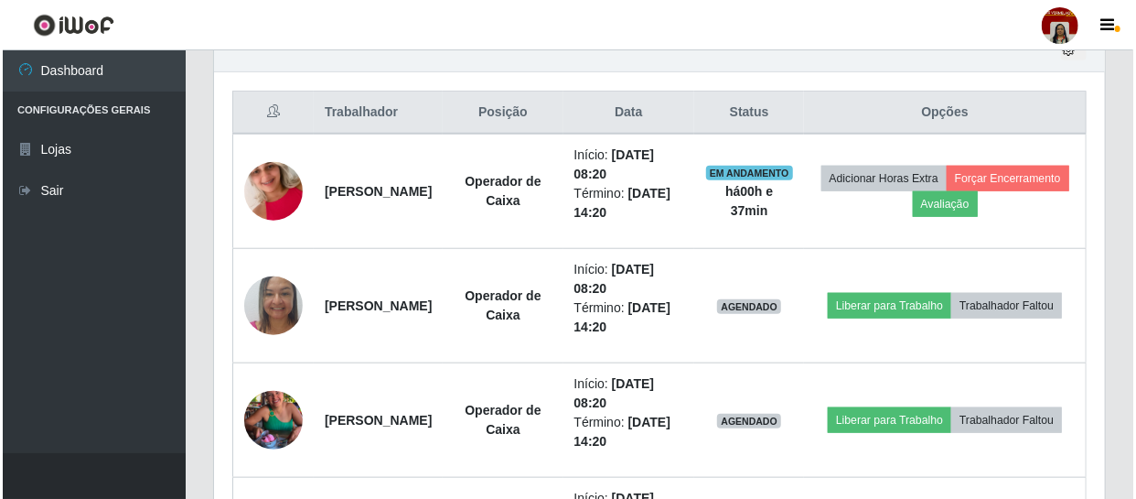
scroll to position [723, 0]
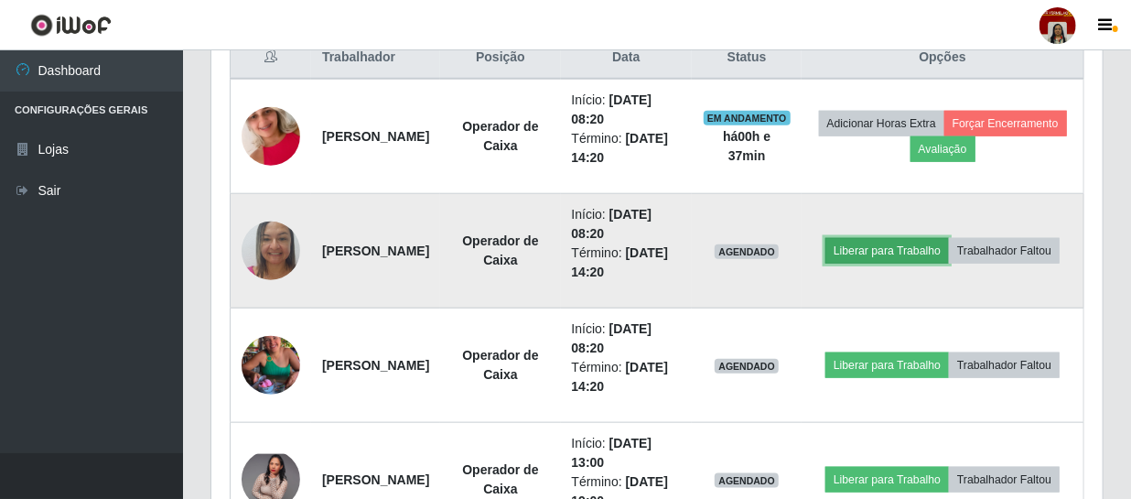
click at [949, 238] on button "Liberar para Trabalho" at bounding box center [887, 251] width 124 height 26
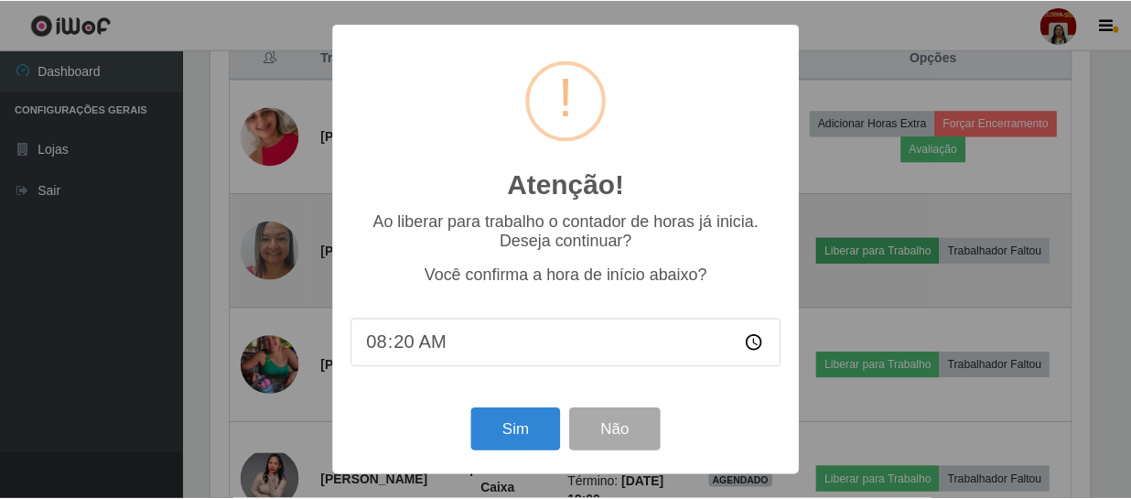
scroll to position [380, 883]
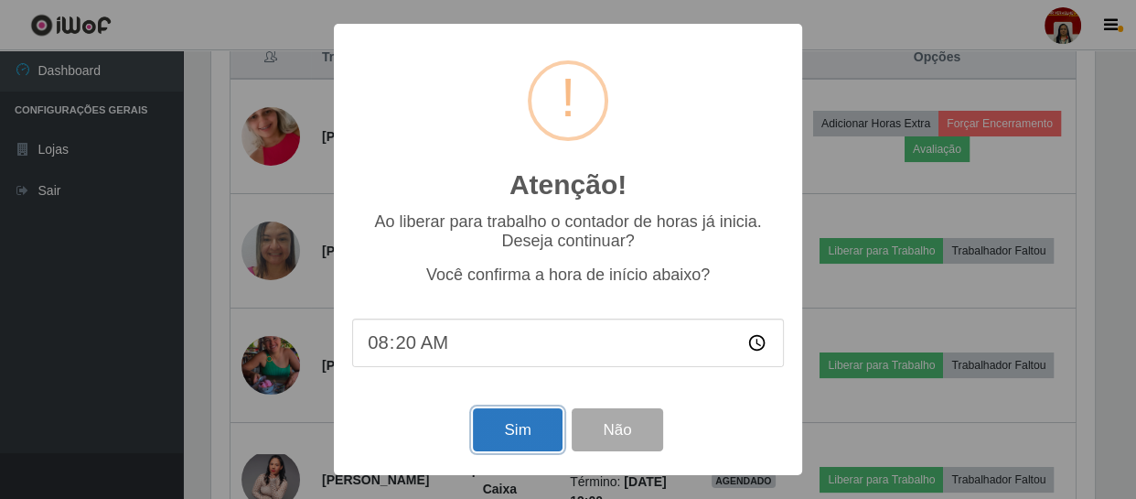
click at [537, 436] on button "Sim" at bounding box center [517, 429] width 89 height 43
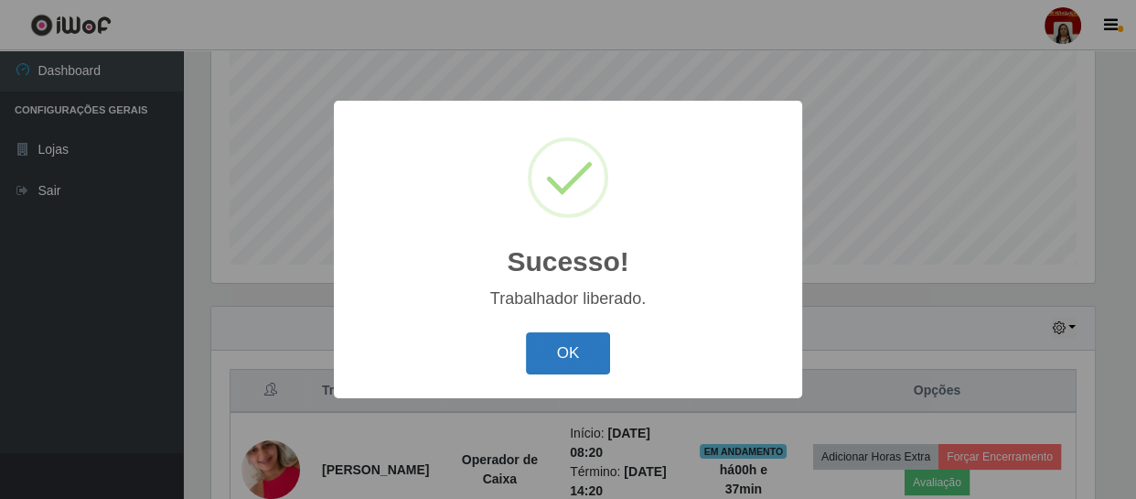
click at [587, 347] on button "OK" at bounding box center [568, 353] width 85 height 43
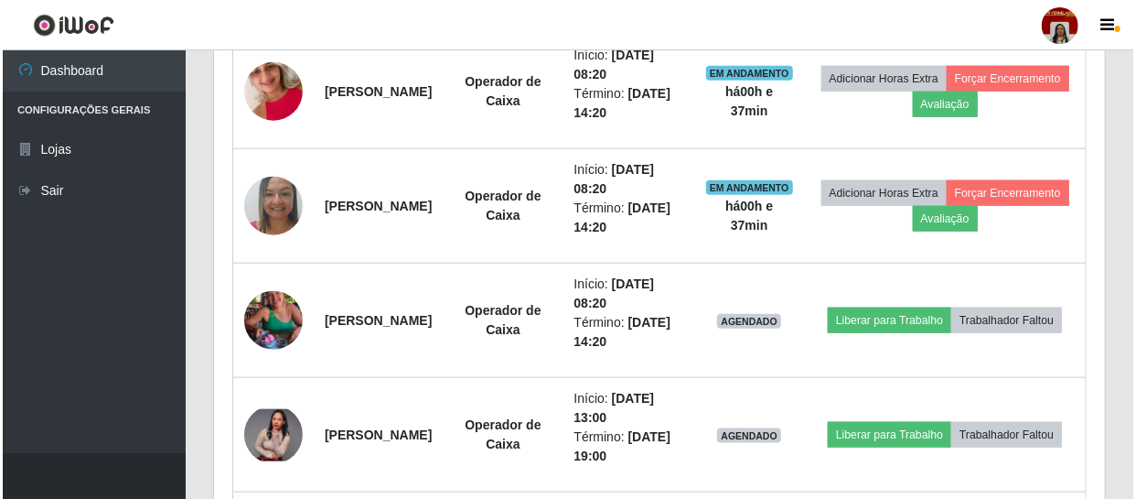
scroll to position [805, 0]
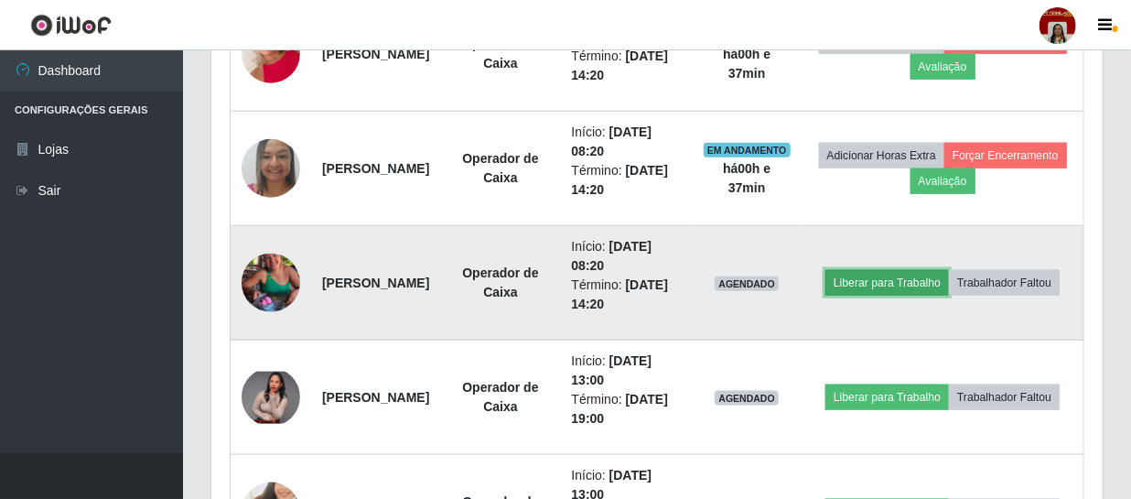
click at [910, 270] on button "Liberar para Trabalho" at bounding box center [887, 283] width 124 height 26
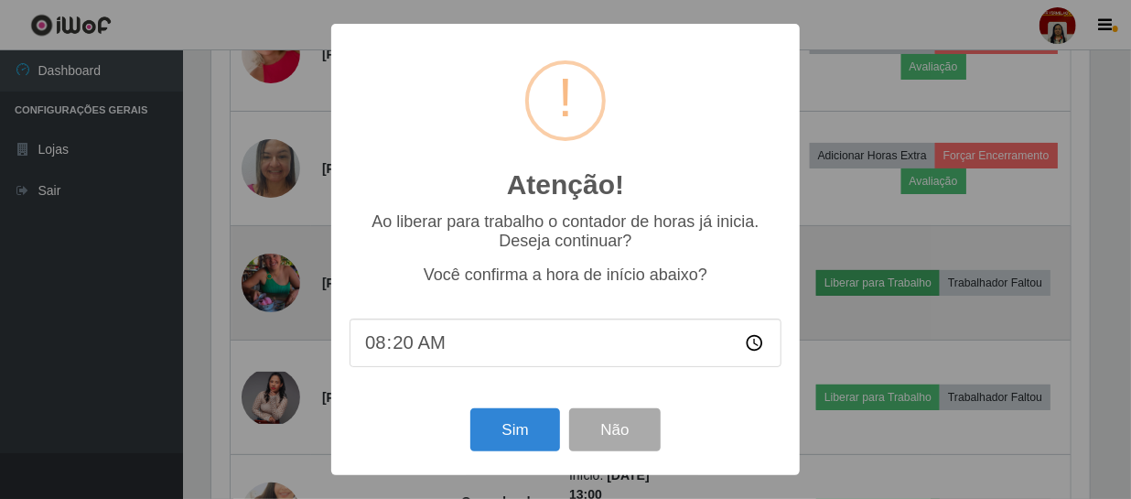
scroll to position [380, 883]
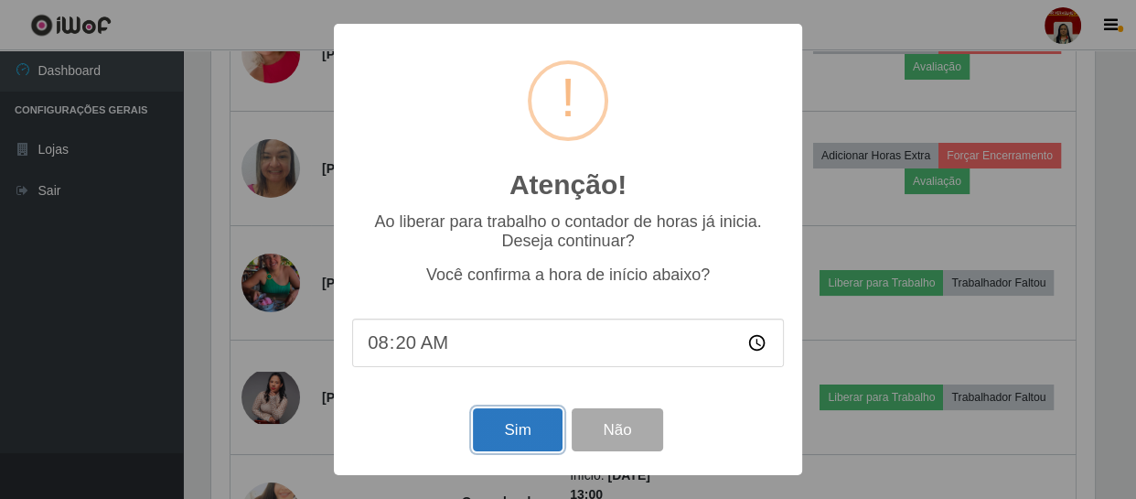
click at [533, 439] on button "Sim" at bounding box center [517, 429] width 89 height 43
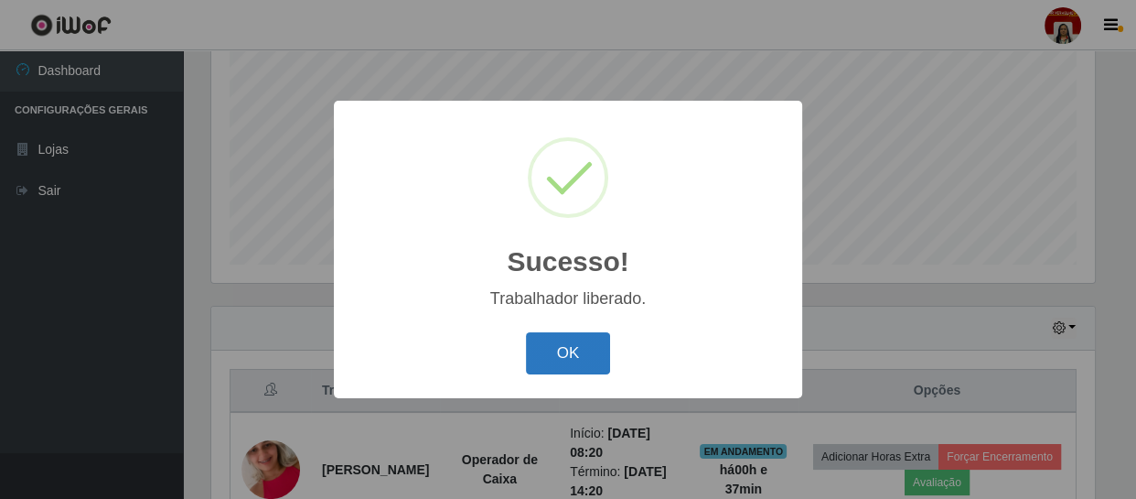
click at [590, 350] on button "OK" at bounding box center [568, 353] width 85 height 43
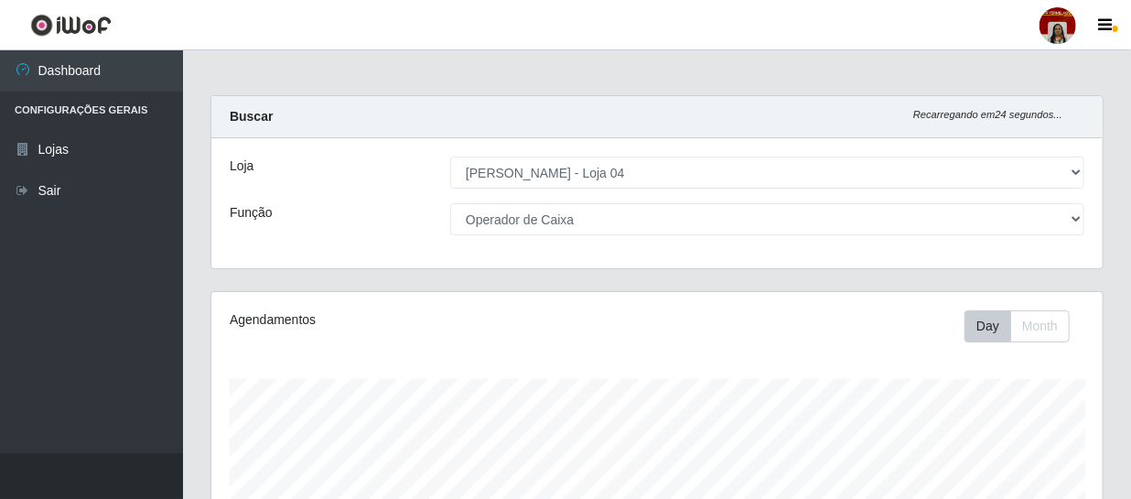
scroll to position [0, 0]
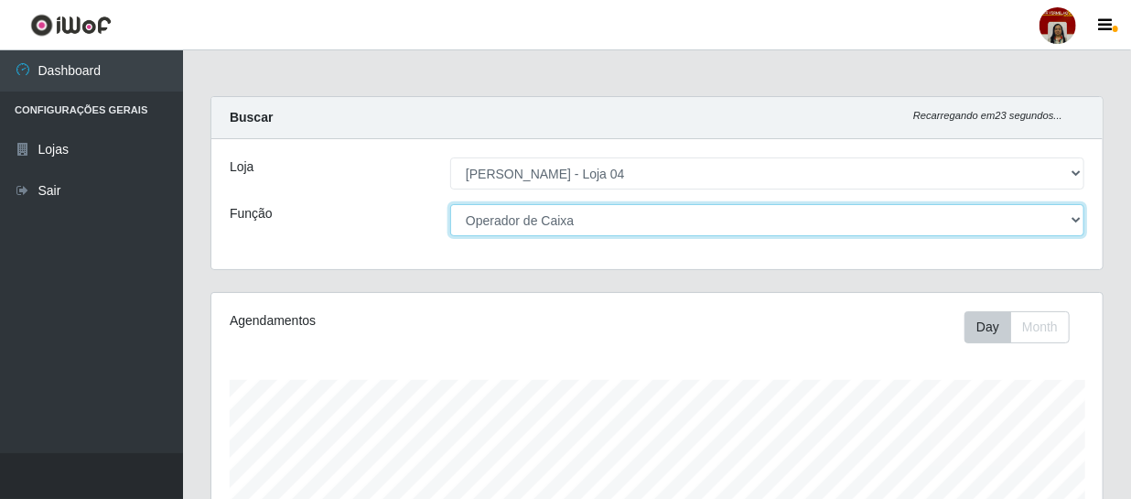
click at [559, 228] on select "[Selecione...] ASG ASG + ASG ++ Auxiliar de Depósito Auxiliar de Depósito + Aux…" at bounding box center [767, 220] width 634 height 32
click at [450, 204] on select "[Selecione...] ASG ASG + ASG ++ Auxiliar de Depósito Auxiliar de Depósito + Aux…" at bounding box center [767, 220] width 634 height 32
click at [560, 215] on select "[Selecione...] ASG ASG + ASG ++ Auxiliar de Depósito Auxiliar de Depósito + Aux…" at bounding box center [767, 220] width 634 height 32
select select "[Selecione...]"
click at [450, 204] on select "[Selecione...] ASG ASG + ASG ++ Auxiliar de Depósito Auxiliar de Depósito + Aux…" at bounding box center [767, 220] width 634 height 32
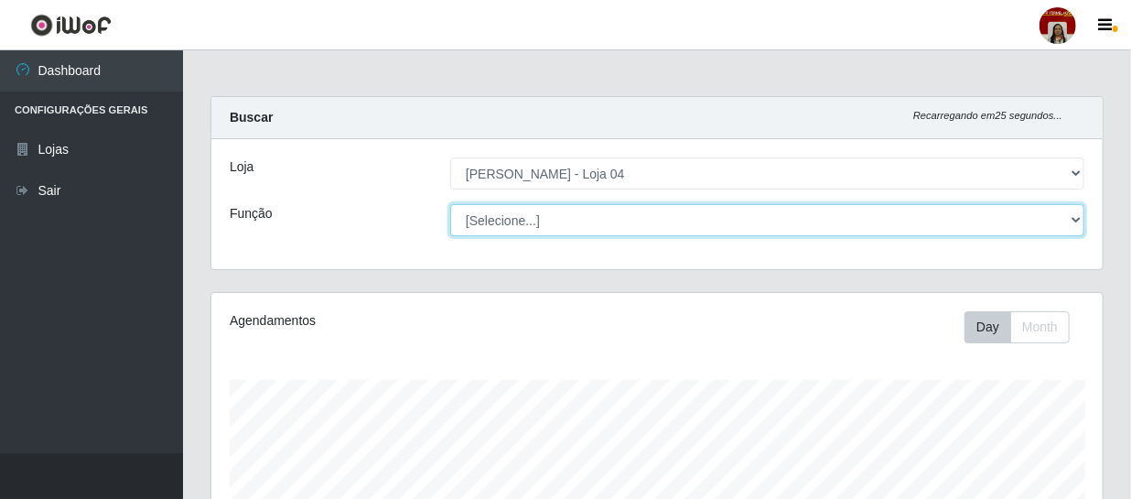
click at [631, 222] on select "[Selecione...] ASG ASG + ASG ++ Auxiliar de Depósito Auxiliar de Depósito + Aux…" at bounding box center [767, 220] width 634 height 32
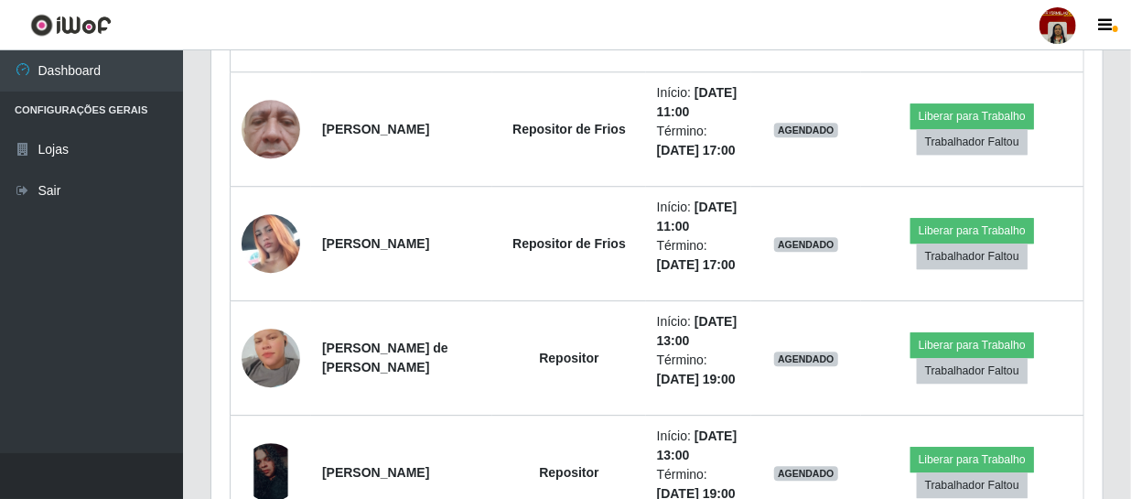
scroll to position [2246, 0]
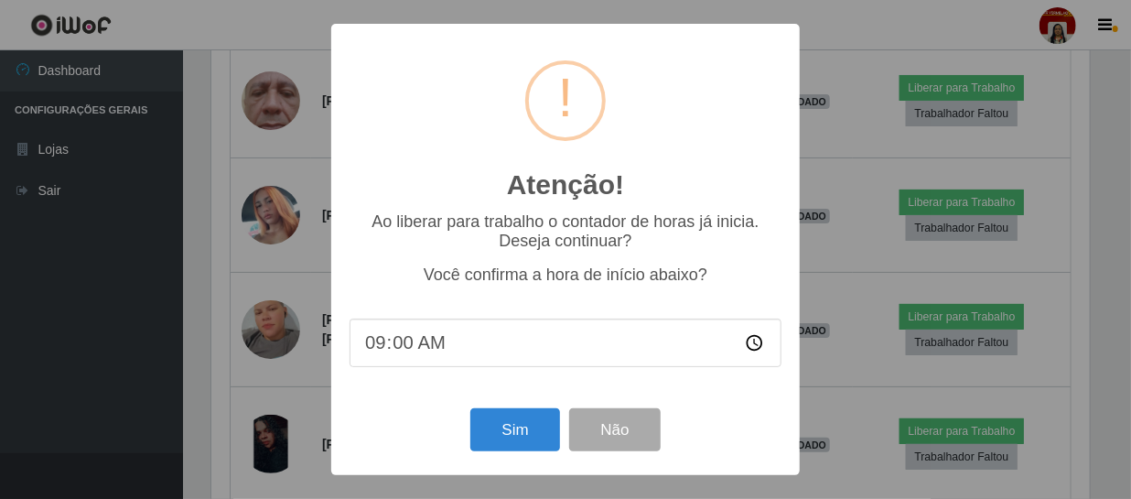
scroll to position [380, 883]
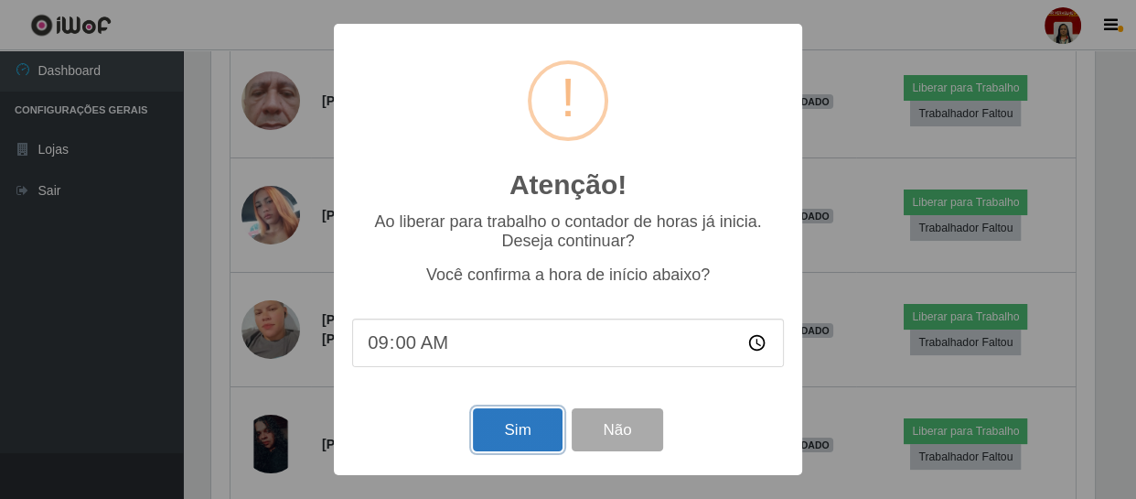
click at [544, 423] on button "Sim" at bounding box center [517, 429] width 89 height 43
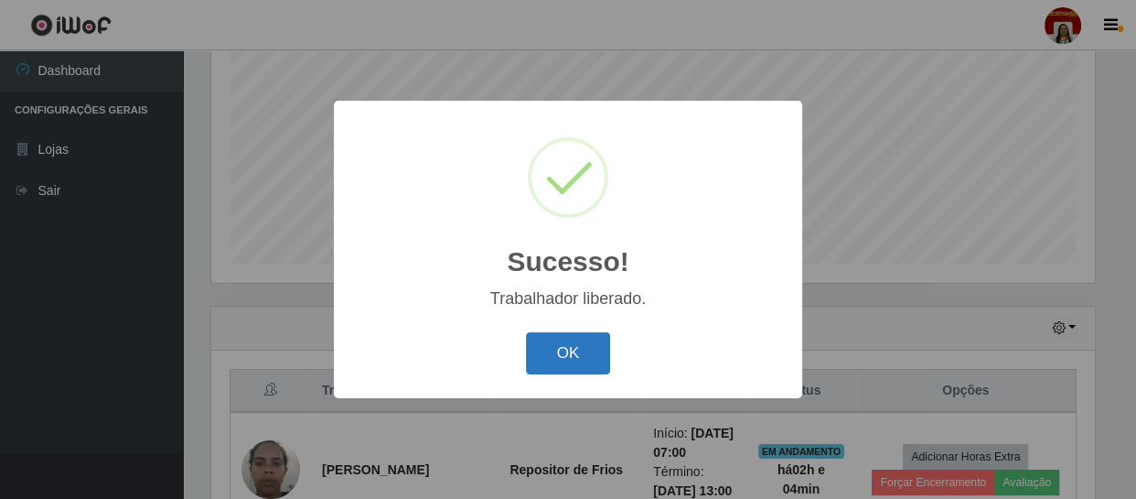
click at [601, 348] on button "OK" at bounding box center [568, 353] width 85 height 43
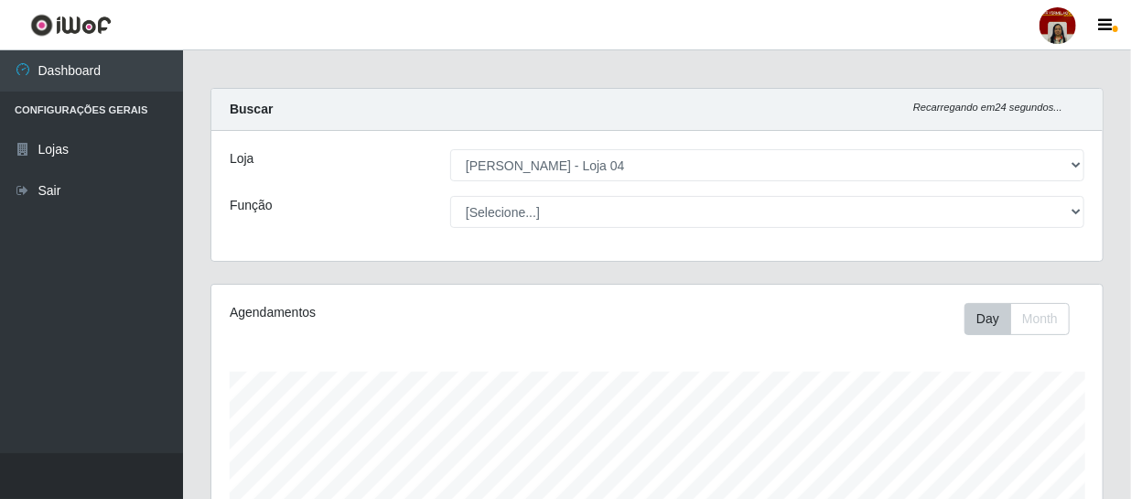
scroll to position [0, 0]
